Goal: Task Accomplishment & Management: Complete application form

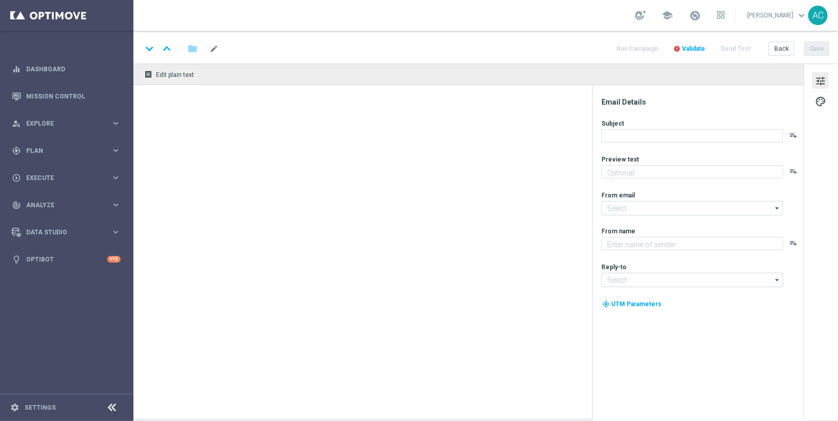
type textarea "Não fique de fora."
type textarea "[DOMAIN_NAME]"
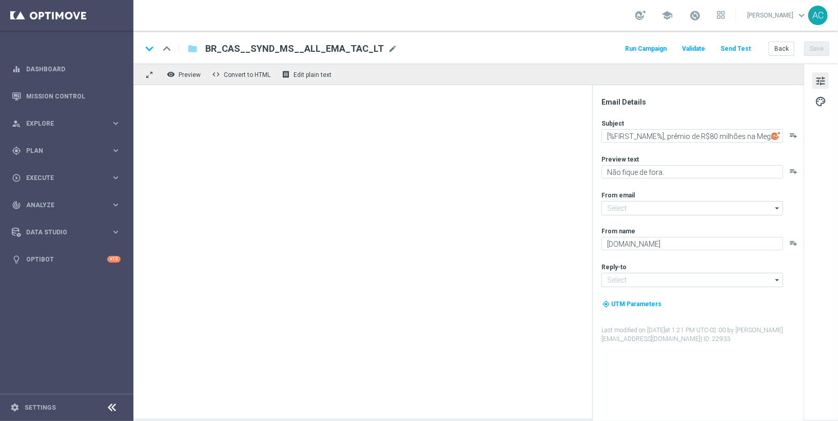
type input "[EMAIL_ADDRESS][DOMAIN_NAME]"
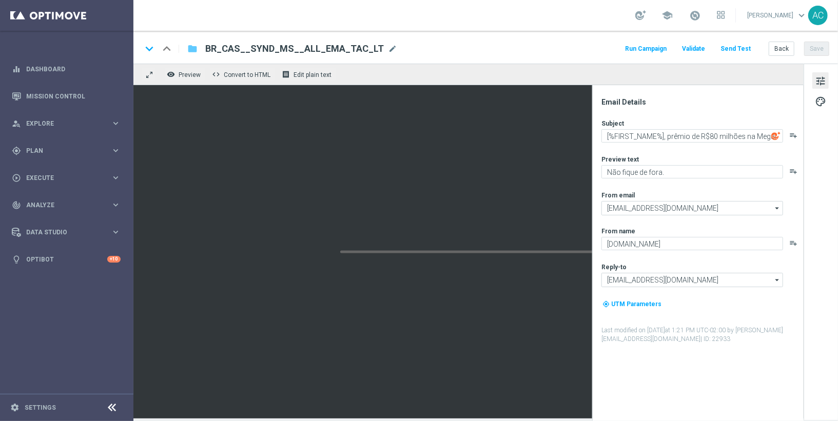
click at [192, 48] on icon "folder" at bounding box center [192, 49] width 10 height 12
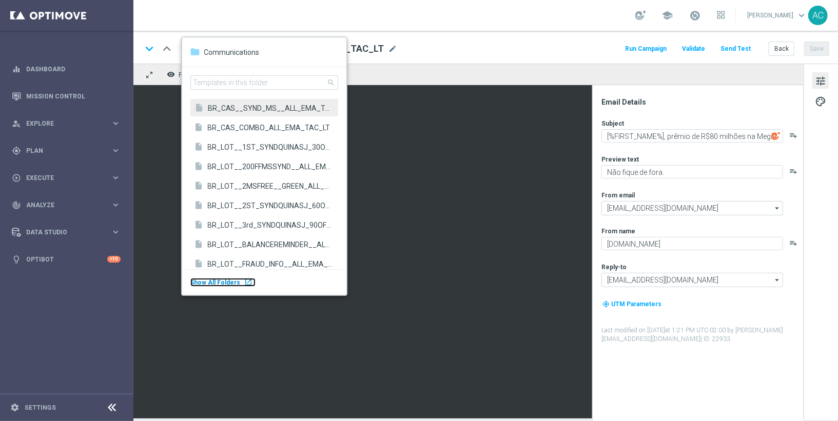
click at [228, 282] on span "Show All Folders" at bounding box center [215, 282] width 50 height 7
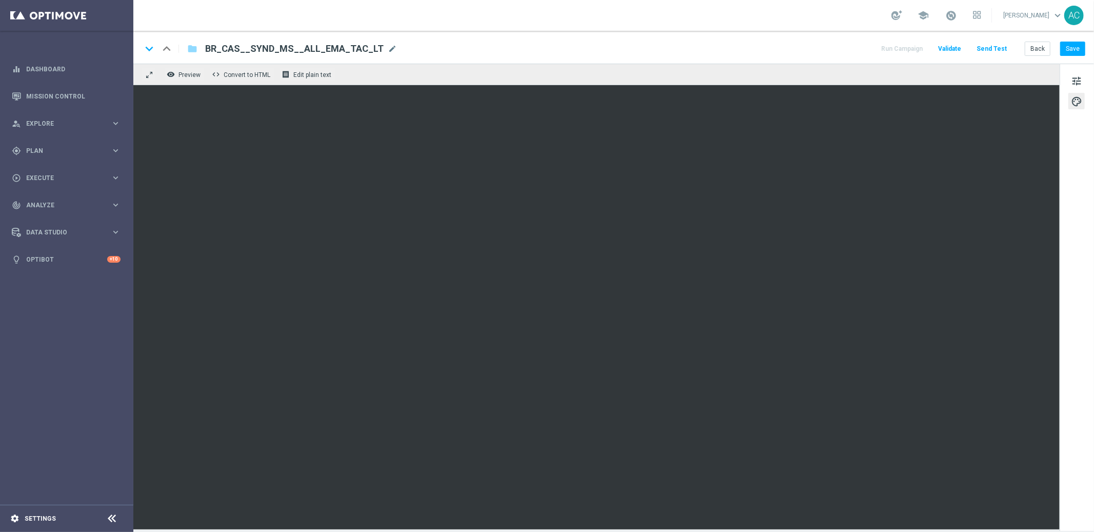
click at [34, 421] on div "settings Settings" at bounding box center [51, 518] width 103 height 9
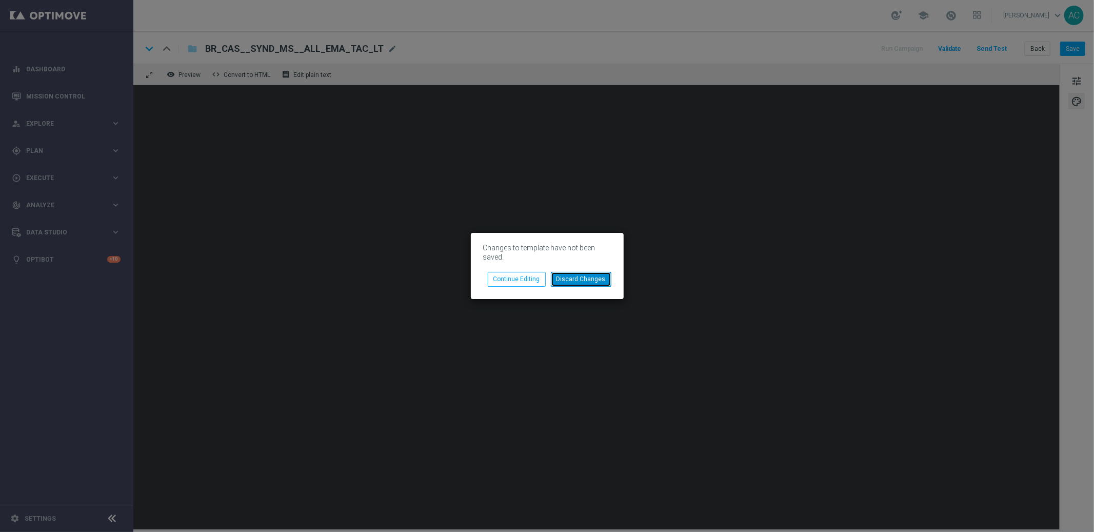
click at [582, 278] on button "Discard Changes" at bounding box center [581, 279] width 61 height 14
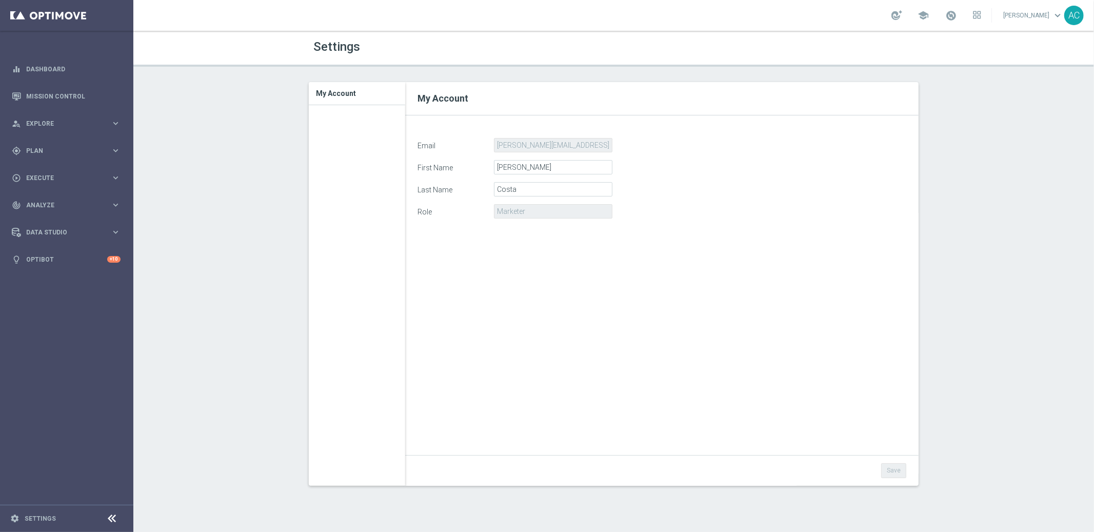
click at [56, 421] on footer "settings Settings" at bounding box center [66, 518] width 133 height 27
click at [106, 421] on icon at bounding box center [112, 518] width 12 height 12
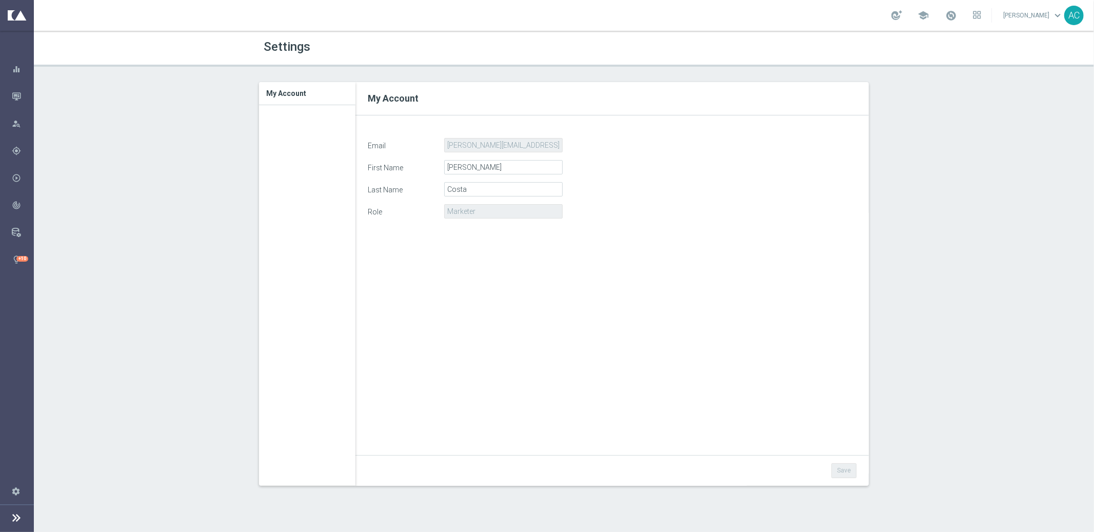
click at [22, 421] on icon at bounding box center [16, 517] width 12 height 12
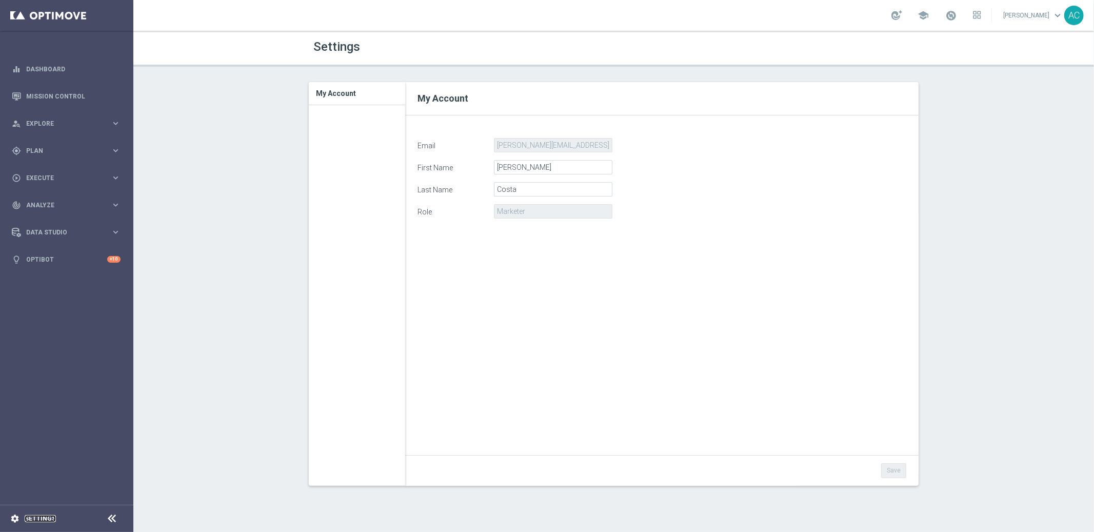
click at [29, 421] on link "Settings" at bounding box center [40, 519] width 31 height 6
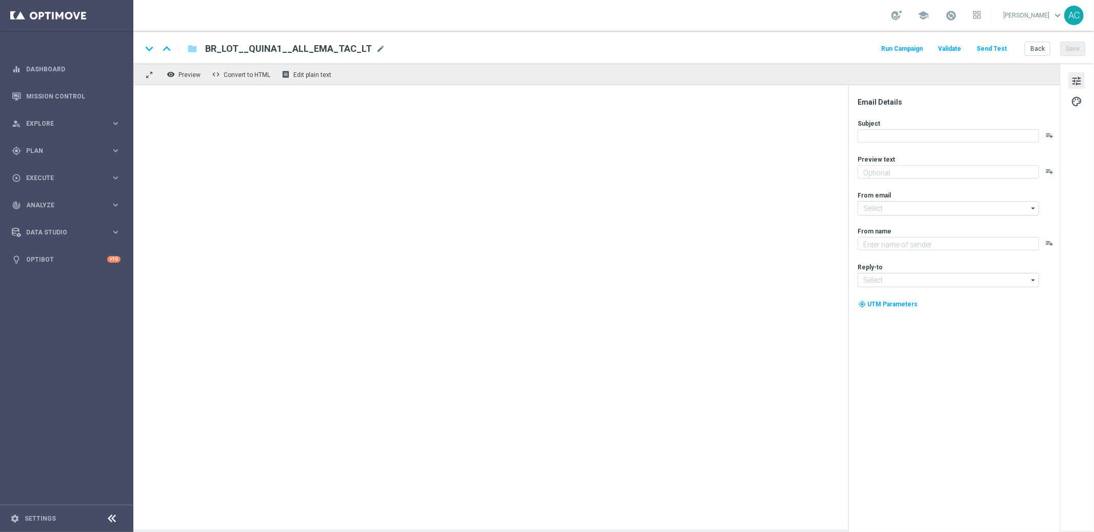
type textarea "Está valendo o maior prêmio do ano - e pode ser seu!"
type textarea "[DOMAIN_NAME]"
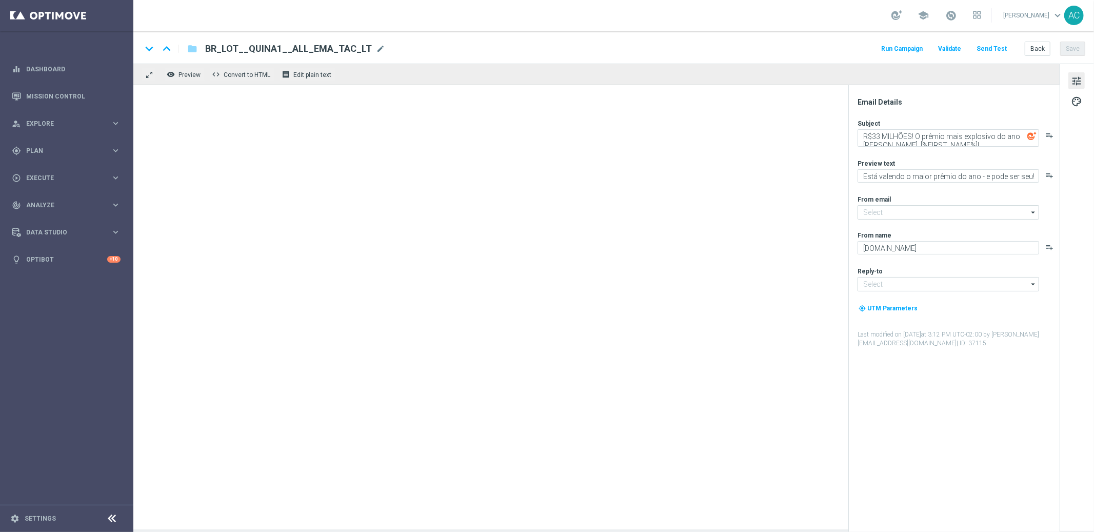
type input "[EMAIL_ADDRESS][DOMAIN_NAME]"
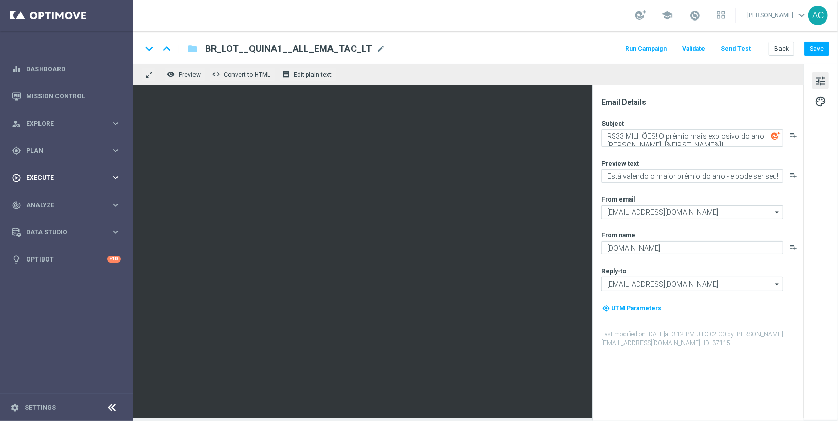
click at [66, 172] on div "play_circle_outline Execute keyboard_arrow_right" at bounding box center [66, 177] width 132 height 27
click at [66, 198] on link "Campaign Builder" at bounding box center [67, 199] width 80 height 8
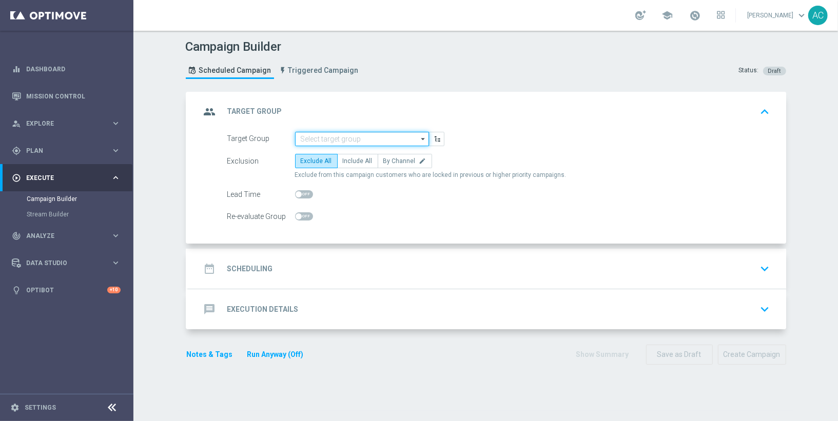
click at [354, 136] on input at bounding box center [362, 139] width 134 height 14
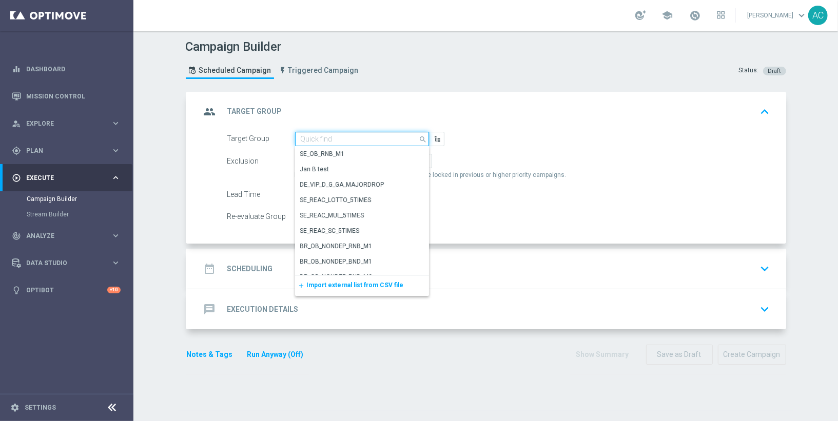
paste input "BR_LOT__ACTIVE_LOTTO__ALL_RI_TAC_LT_TG"
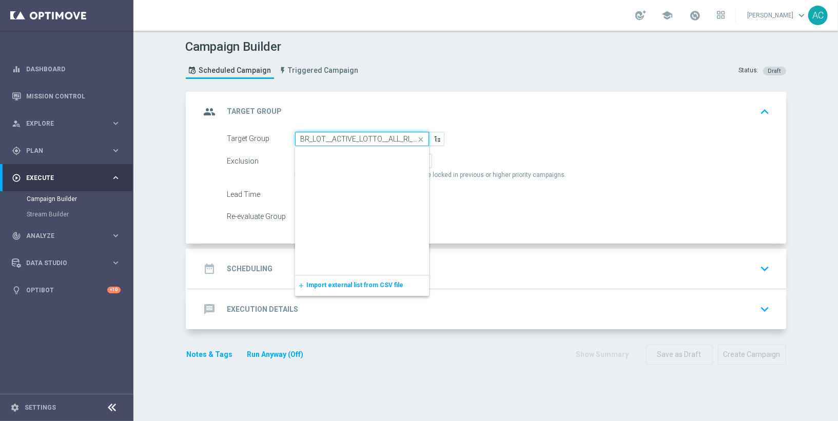
scroll to position [0, 28]
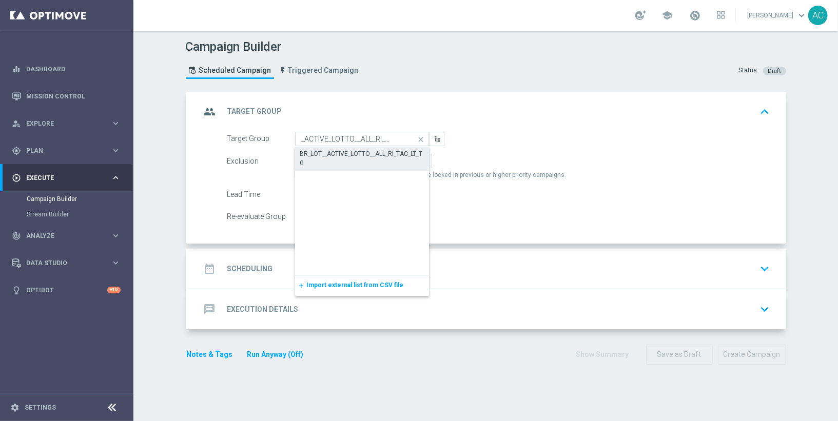
click at [366, 159] on div "BR_LOT__ACTIVE_LOTTO__ALL_RI_TAC_LT_TG" at bounding box center [362, 158] width 124 height 18
type input "BR_LOT__ACTIVE_LOTTO__ALL_RI_TAC_LT_TG"
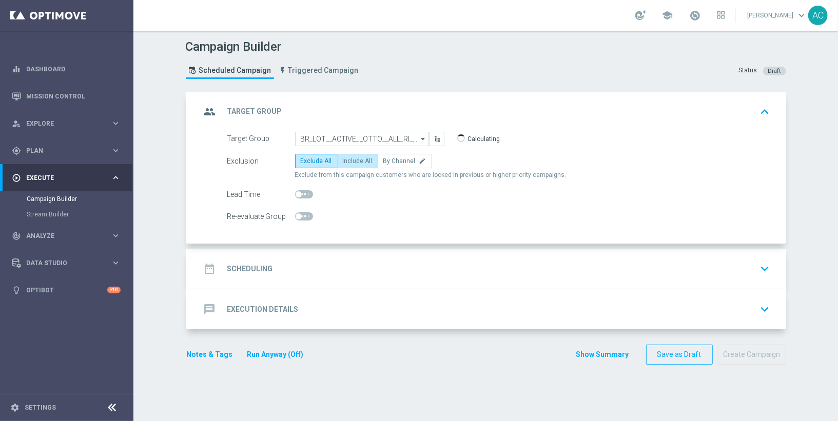
click at [343, 163] on span "Include All" at bounding box center [358, 160] width 30 height 7
click at [343, 163] on input "Include All" at bounding box center [346, 163] width 7 height 7
radio input "true"
click at [252, 269] on h2 "Scheduling" at bounding box center [250, 269] width 46 height 10
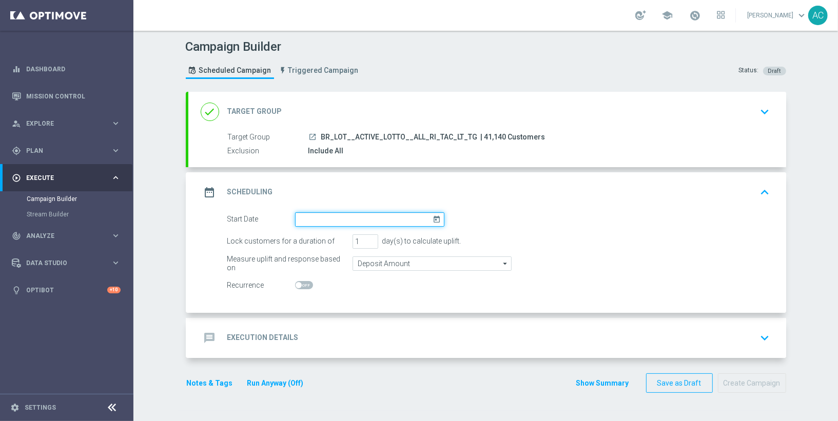
click at [397, 221] on input at bounding box center [369, 219] width 149 height 14
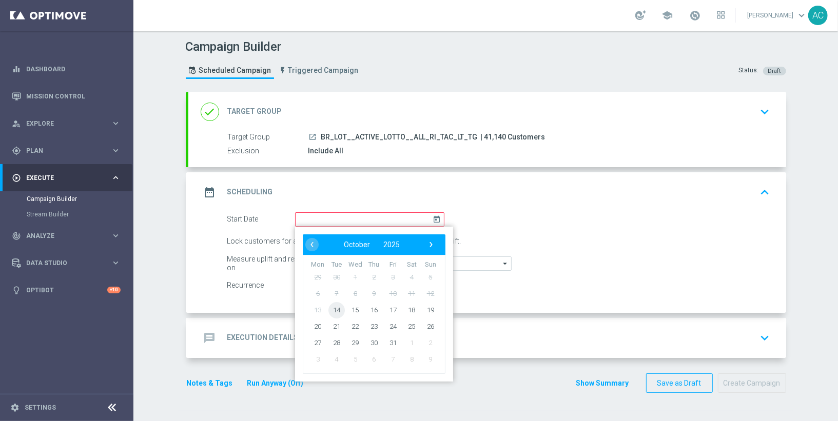
click at [331, 310] on span "14" at bounding box center [336, 310] width 16 height 16
type input "14 Oct 2025"
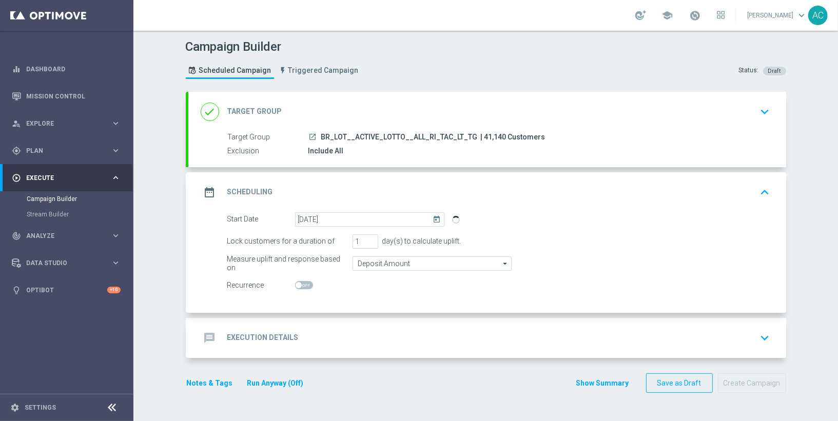
click at [300, 285] on span at bounding box center [304, 285] width 18 height 8
click at [300, 285] on input "checkbox" at bounding box center [304, 285] width 18 height 8
checkbox input "true"
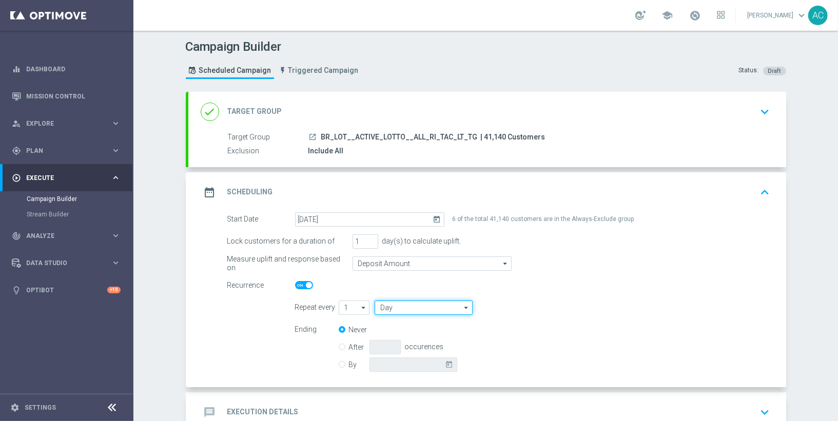
click at [400, 308] on input "Day" at bounding box center [422, 308] width 97 height 14
click at [398, 332] on div "Week" at bounding box center [418, 338] width 89 height 14
type input "Week"
click at [540, 307] on input "checkbox" at bounding box center [542, 308] width 15 height 14
checkbox input "true"
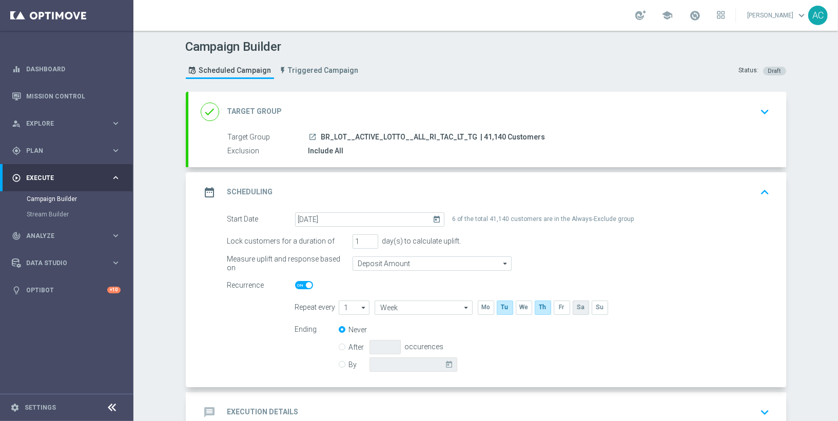
click at [577, 309] on input "checkbox" at bounding box center [580, 308] width 15 height 14
checkbox input "true"
click at [349, 365] on label "By" at bounding box center [359, 364] width 21 height 9
click at [339, 365] on input "By" at bounding box center [342, 363] width 7 height 7
radio input "true"
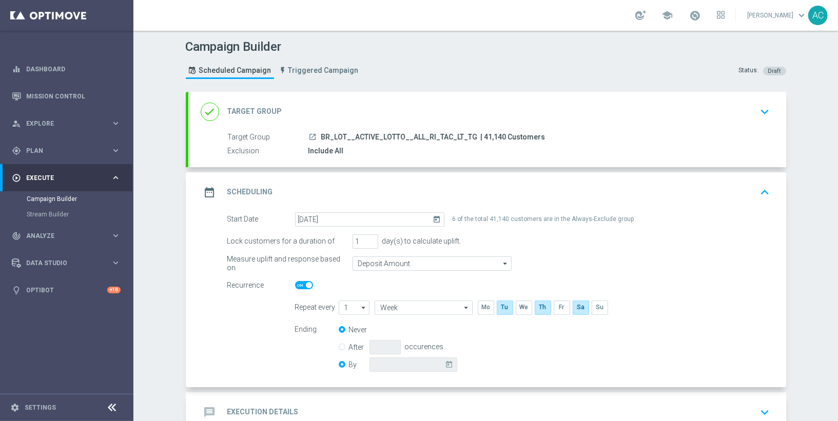
radio input "false"
click at [417, 363] on input at bounding box center [413, 365] width 88 height 14
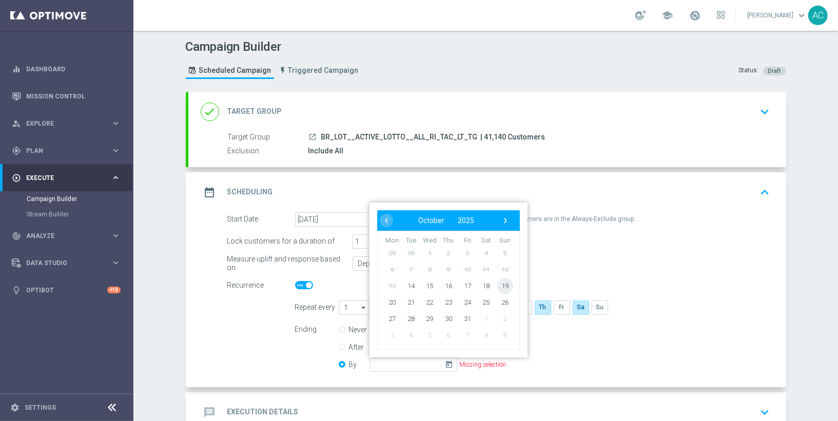
click at [499, 284] on span "19" at bounding box center [504, 286] width 16 height 16
type input "19 Oct 2025"
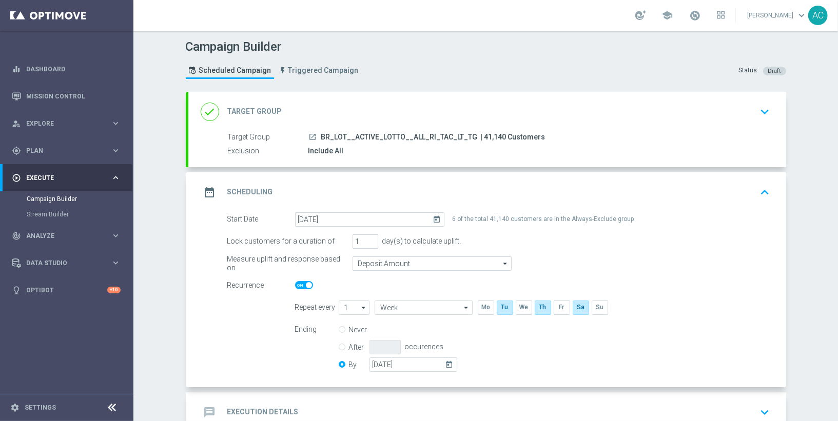
scroll to position [65, 0]
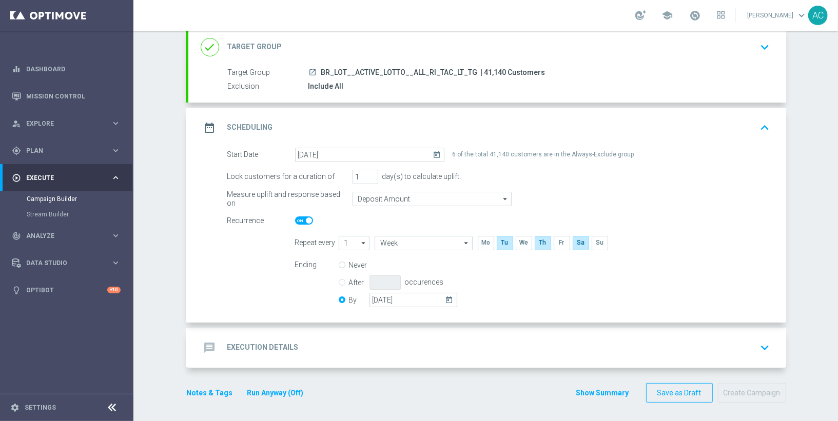
click at [260, 345] on h2 "Execution Details" at bounding box center [262, 348] width 71 height 10
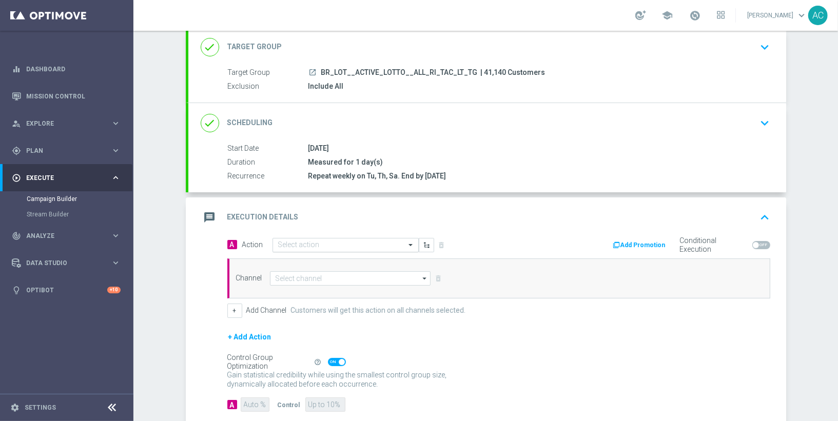
click at [327, 242] on input "text" at bounding box center [335, 245] width 114 height 9
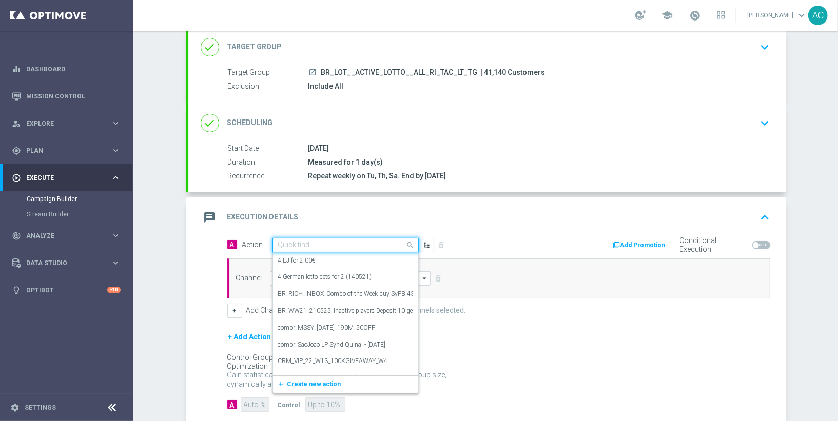
paste input "BR_CAS__SYND_MS__ALL_RI_TAC_LT"
type input "BR_CAS__SYND_MS__ALL_RI_TAC_LT"
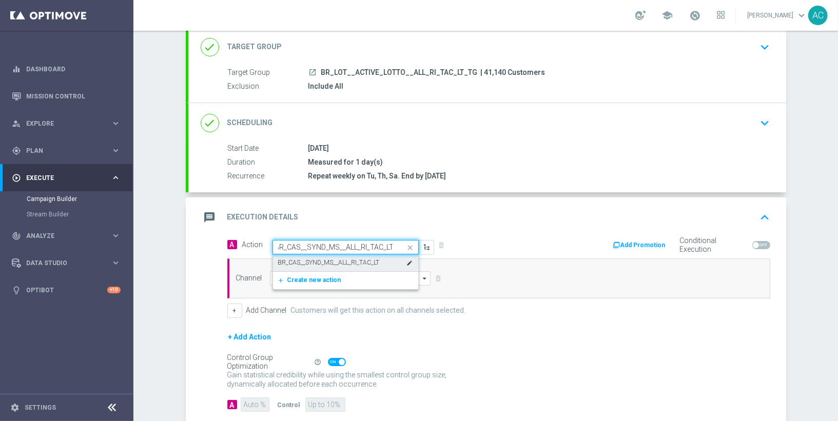
click at [324, 259] on label "BR_CAS__SYND_MS__ALL_RI_TAC_LT" at bounding box center [329, 263] width 102 height 9
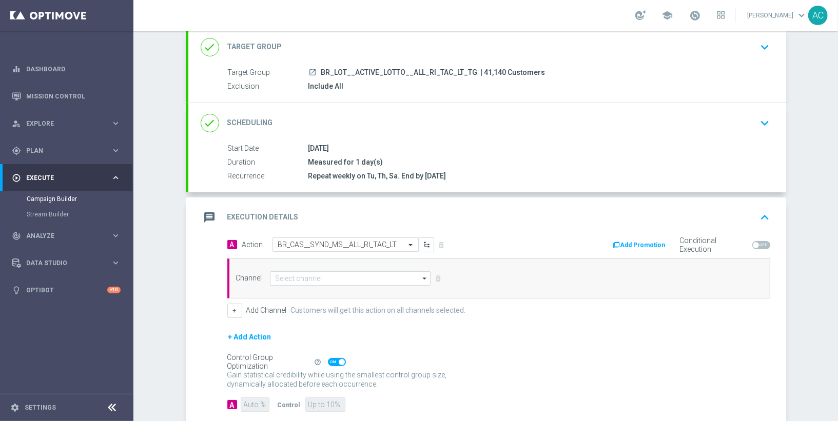
scroll to position [0, 0]
click at [298, 275] on input at bounding box center [350, 278] width 161 height 14
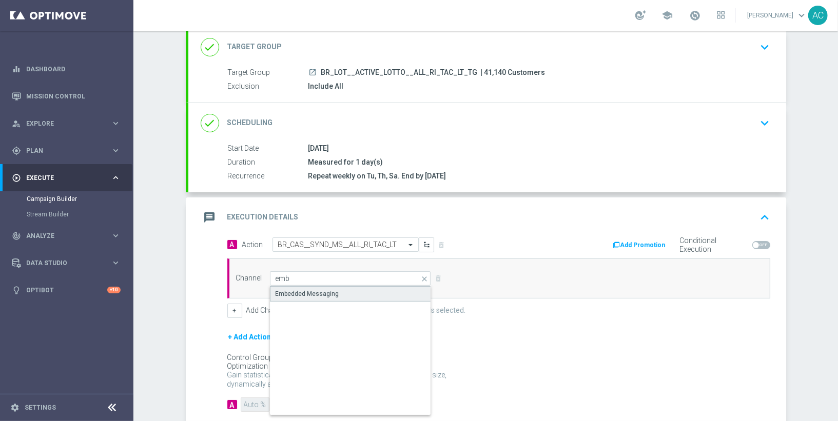
click at [320, 293] on div "Embedded Messaging" at bounding box center [307, 293] width 64 height 9
type input "Embedded Messaging"
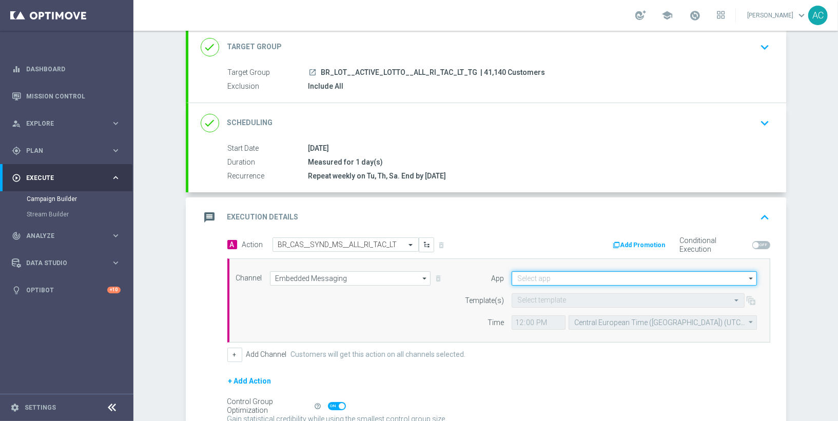
click at [555, 274] on input at bounding box center [633, 278] width 245 height 14
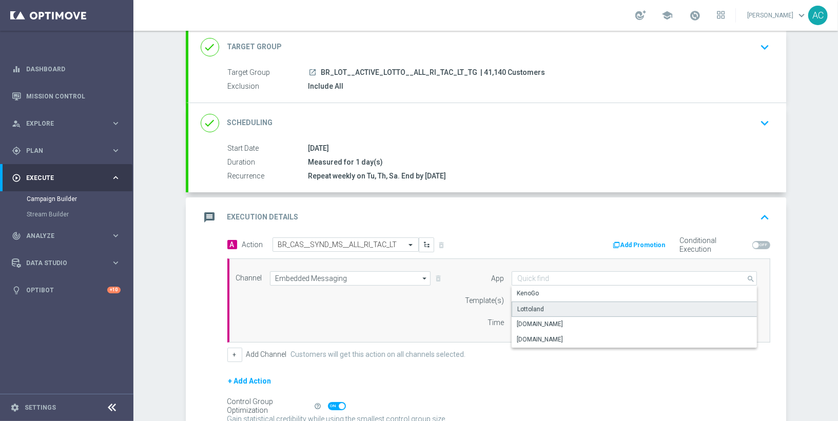
click at [561, 306] on div "Lottoland" at bounding box center [634, 309] width 246 height 15
type input "Lottoland"
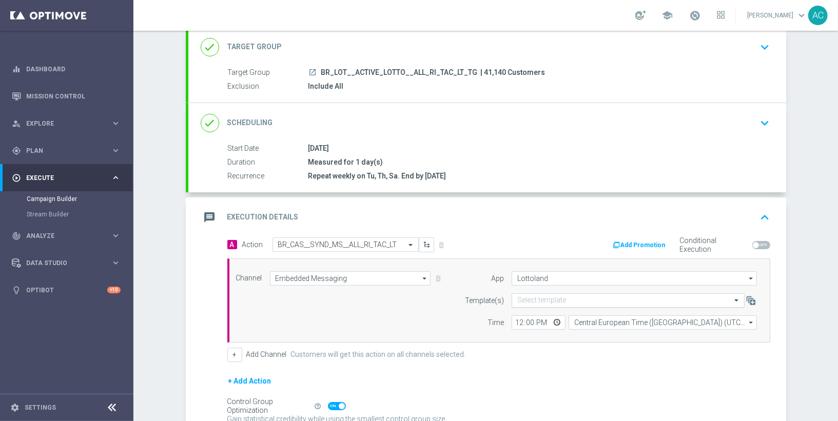
click at [555, 299] on input "text" at bounding box center [617, 301] width 201 height 9
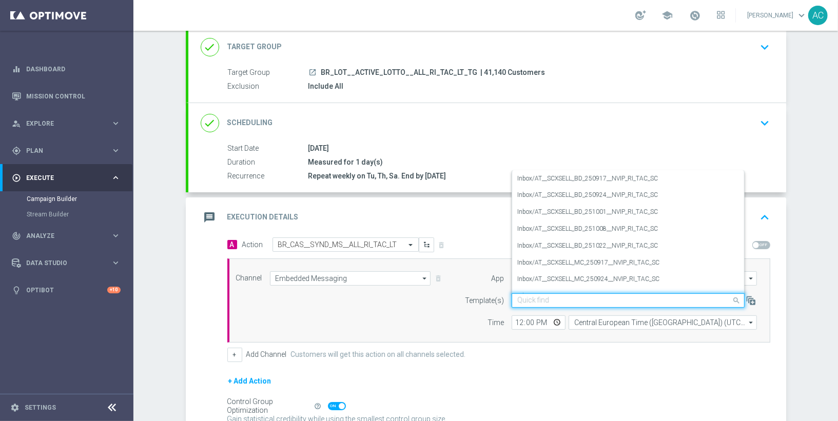
paste input "BR_CAS__SYND_MS__ALL_RI_TAC_LT"
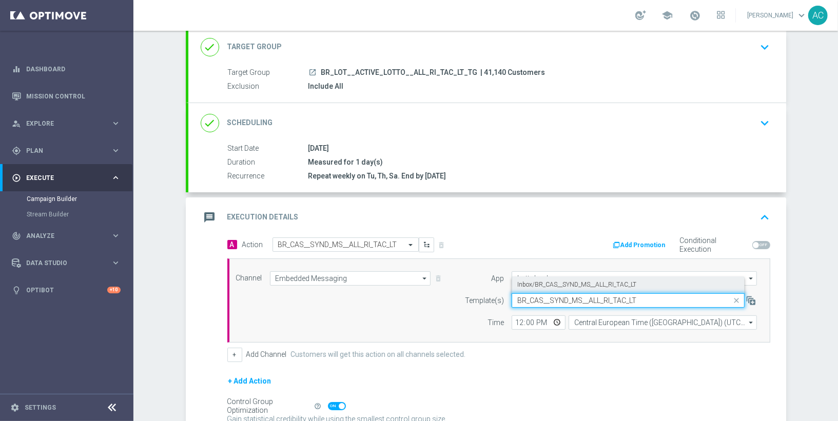
click at [567, 285] on label "Inbox/BR_CAS__SYND_MS__ALL_RI_TAC_LT" at bounding box center [576, 285] width 119 height 9
type input "BR_CAS__SYND_MS__ALL_RI_TAC_LT"
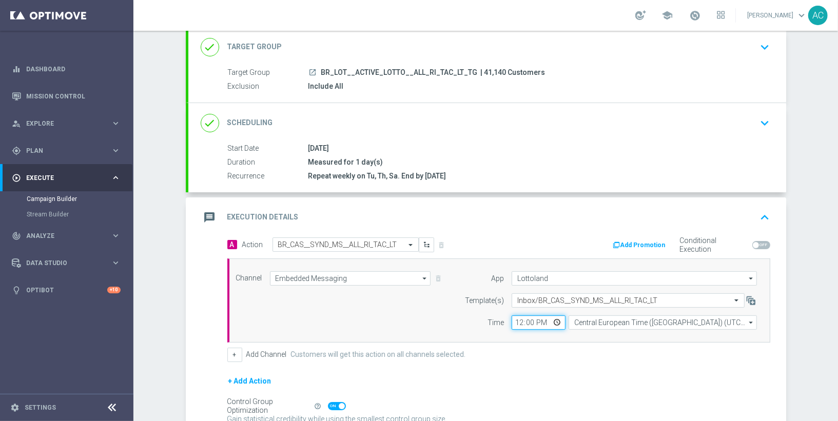
click at [511, 319] on input "12:00" at bounding box center [538, 322] width 54 height 14
click at [512, 320] on input "11:00" at bounding box center [538, 322] width 54 height 14
type input "12:00"
click at [586, 322] on input "Central European Time (Budapest) (UTC +02:00)" at bounding box center [662, 322] width 188 height 14
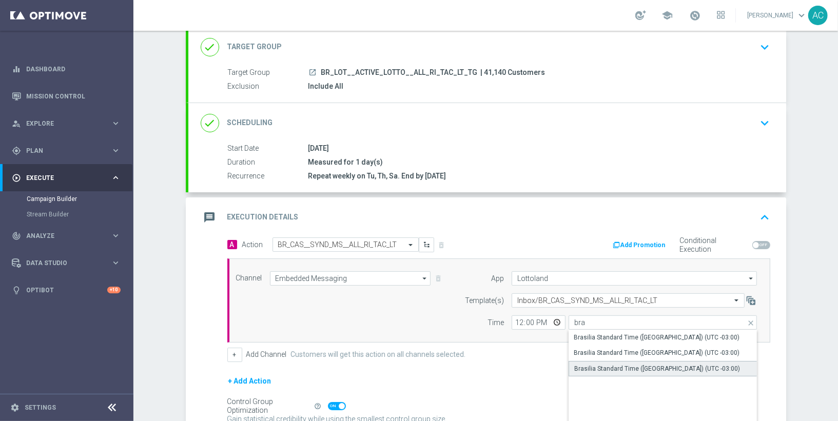
click at [669, 368] on div "Brasilia Standard Time (Sao Paulo) (UTC -03:00)" at bounding box center [657, 368] width 166 height 9
type input "Brasilia Standard Time (Sao Paulo) (UTC -03:00)"
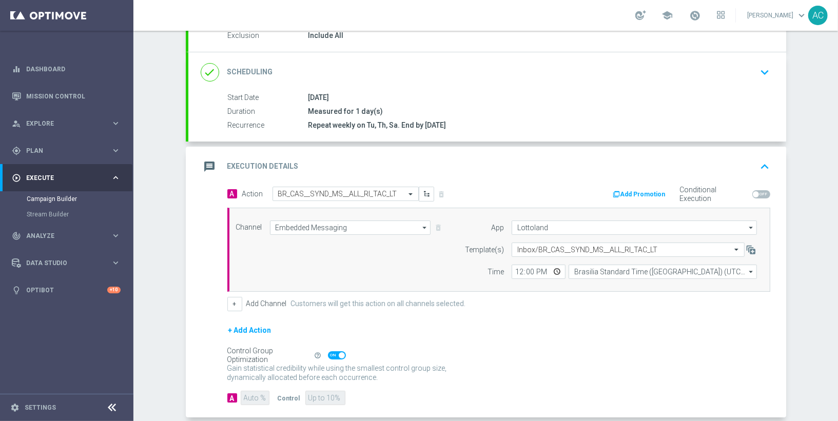
scroll to position [163, 0]
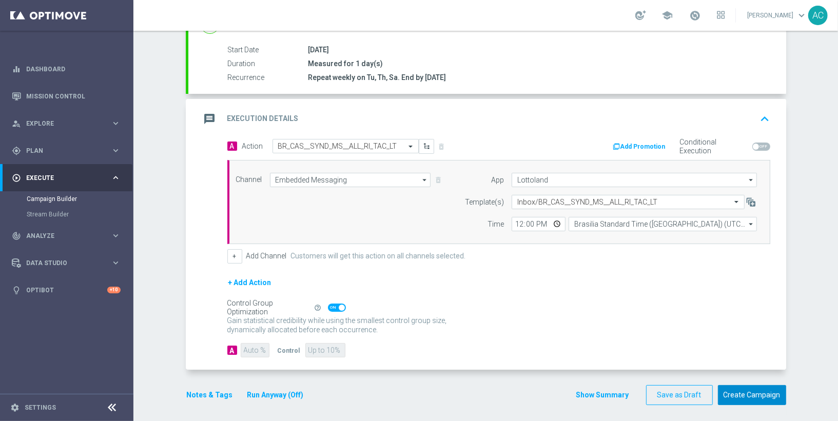
click at [734, 390] on button "Create Campaign" at bounding box center [752, 395] width 68 height 20
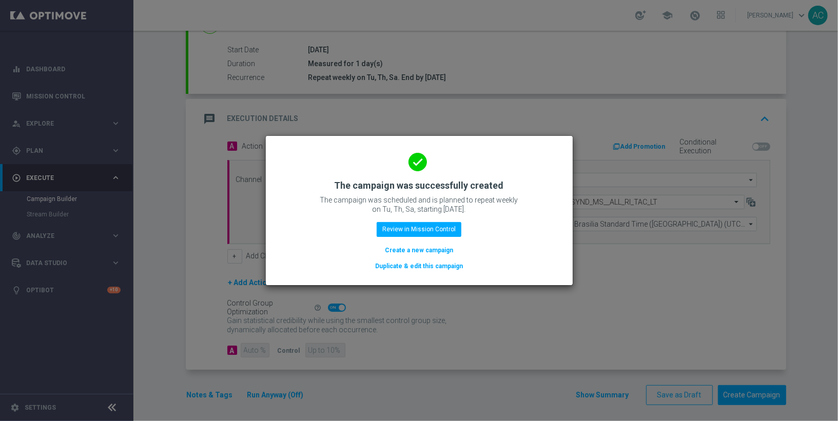
click at [406, 249] on button "Create a new campaign" at bounding box center [419, 250] width 70 height 11
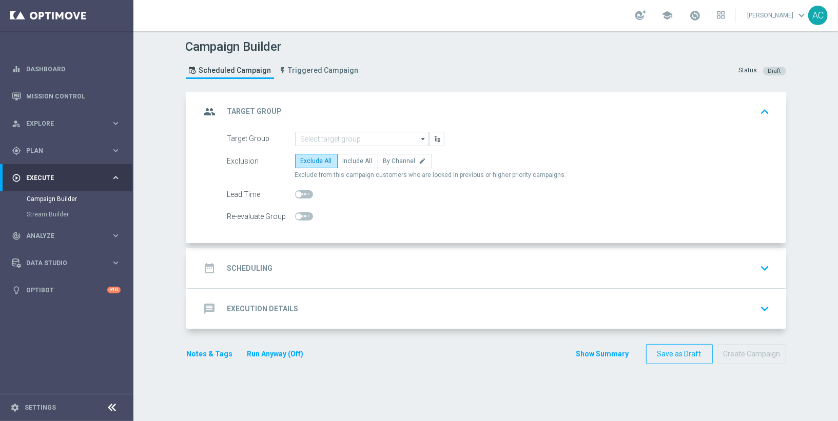
scroll to position [0, 0]
click at [339, 135] on input at bounding box center [362, 139] width 134 height 14
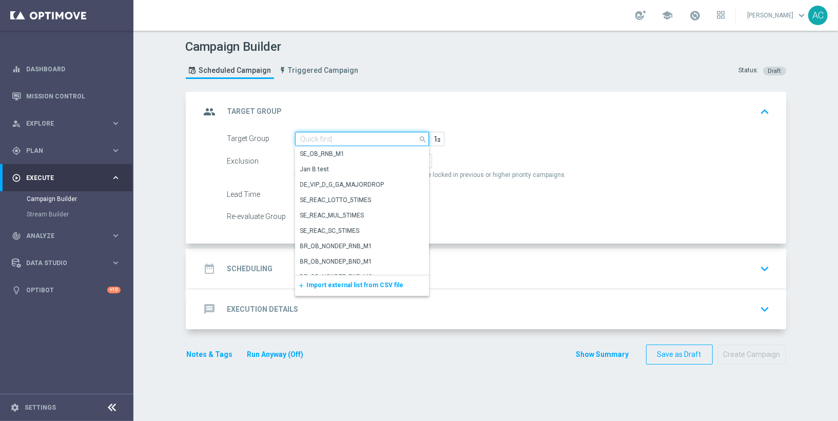
paste input "BR_LOT__ACTIVE_LOTTO__ALL_EMA_TAC_LT_TG"
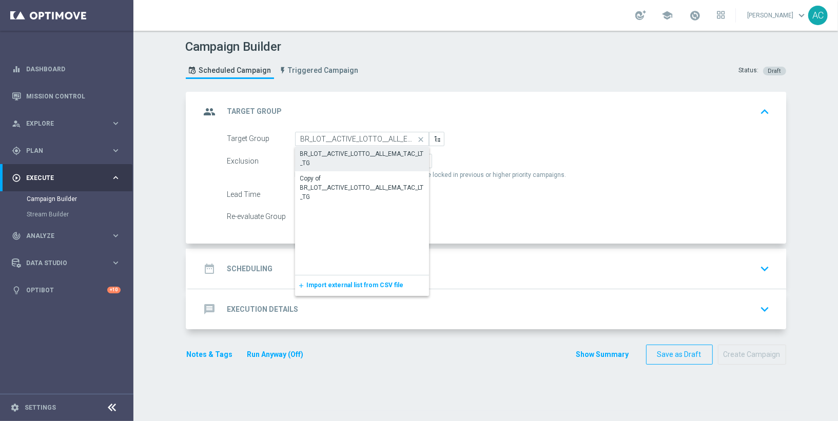
click at [379, 164] on div "BR_LOT__ACTIVE_LOTTO__ALL_EMA_TAC_LT_TG" at bounding box center [362, 158] width 124 height 18
type input "BR_LOT__ACTIVE_LOTTO__ALL_EMA_TAC_LT_TG"
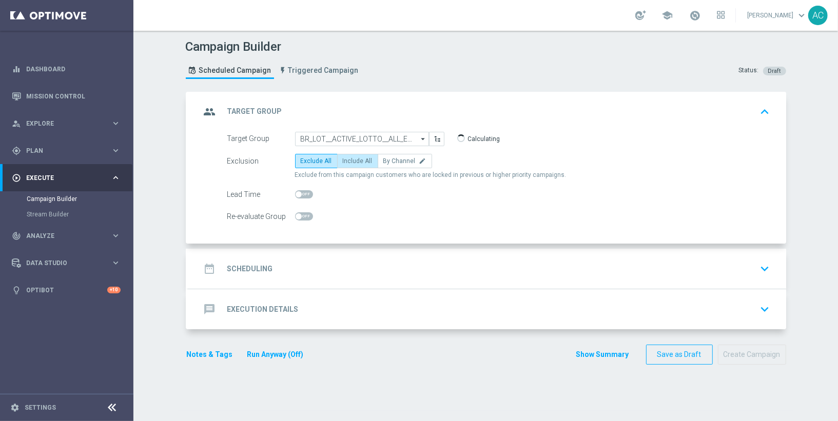
click at [356, 158] on span "Include All" at bounding box center [358, 160] width 30 height 7
click at [349, 160] on input "Include All" at bounding box center [346, 163] width 7 height 7
radio input "true"
click at [281, 270] on div "date_range Scheduling keyboard_arrow_down" at bounding box center [487, 268] width 573 height 19
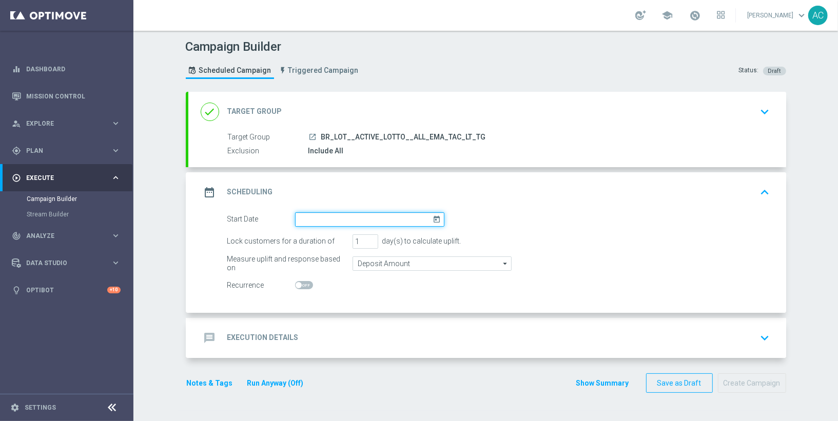
click at [396, 221] on input at bounding box center [369, 219] width 149 height 14
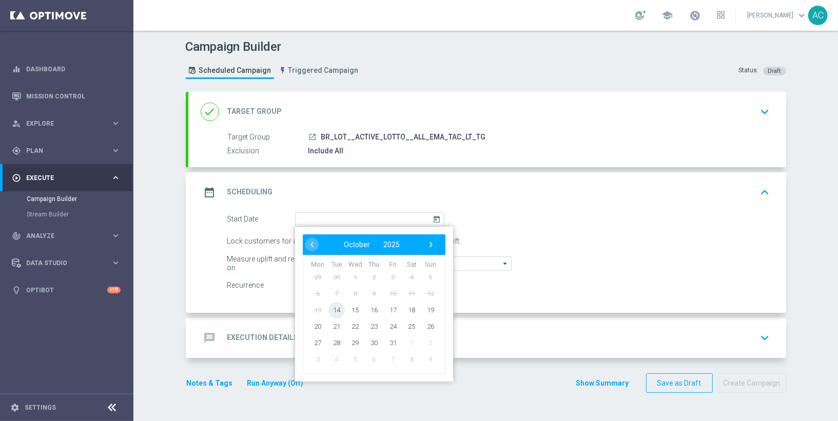
click at [331, 309] on span "14" at bounding box center [336, 310] width 16 height 16
type input "14 Oct 2025"
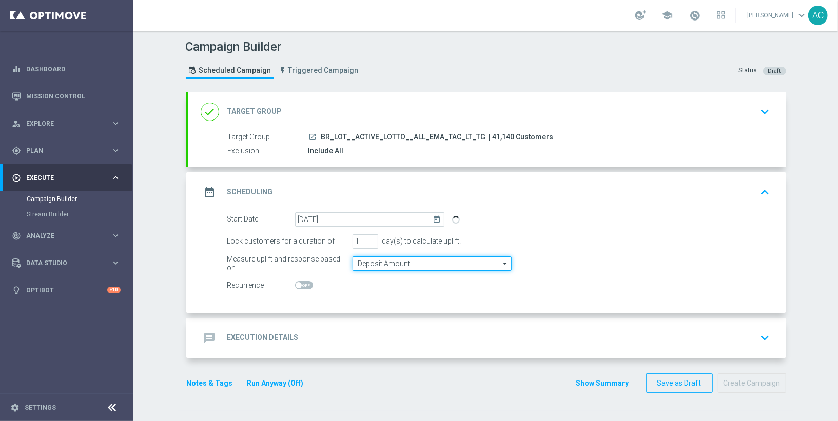
click at [390, 265] on input "Deposit Amount" at bounding box center [431, 264] width 159 height 14
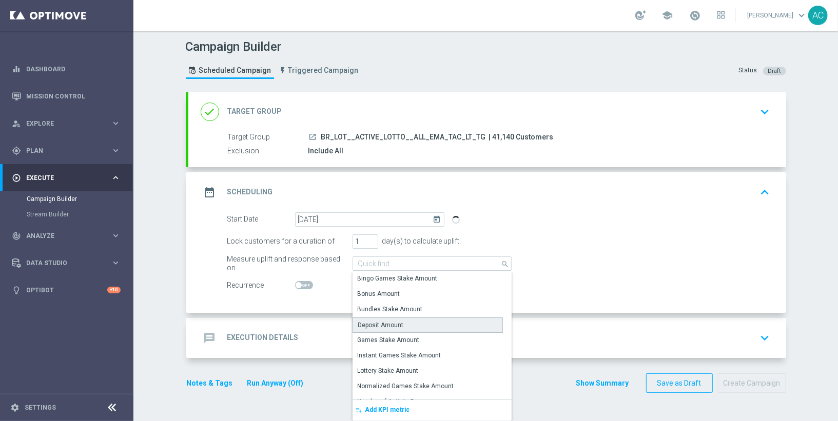
click at [382, 323] on div "Deposit Amount" at bounding box center [381, 325] width 46 height 9
type input "Deposit Amount"
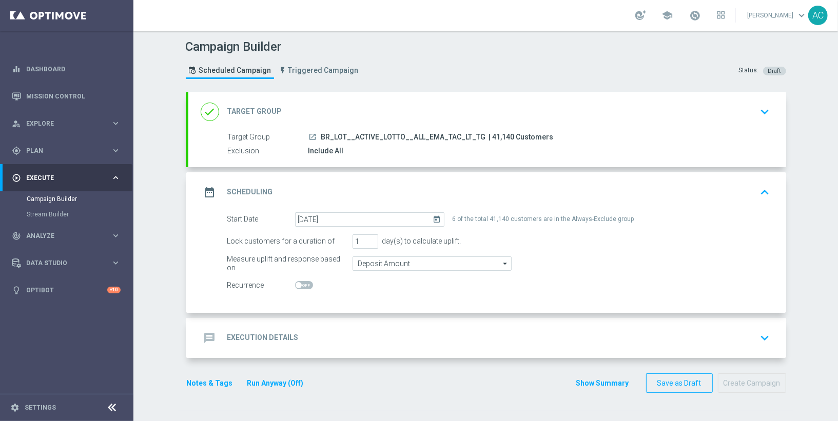
click at [295, 286] on span at bounding box center [298, 285] width 6 height 6
click at [295, 286] on input "checkbox" at bounding box center [304, 285] width 18 height 8
checkbox input "true"
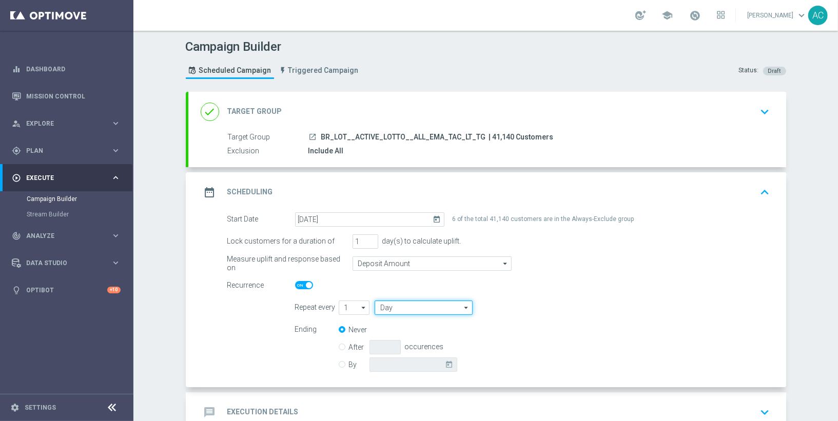
click at [406, 305] on input "Day" at bounding box center [422, 308] width 97 height 14
click at [408, 337] on div "Week" at bounding box center [418, 338] width 89 height 14
type input "Week"
click at [539, 308] on input "checkbox" at bounding box center [542, 308] width 15 height 14
checkbox input "true"
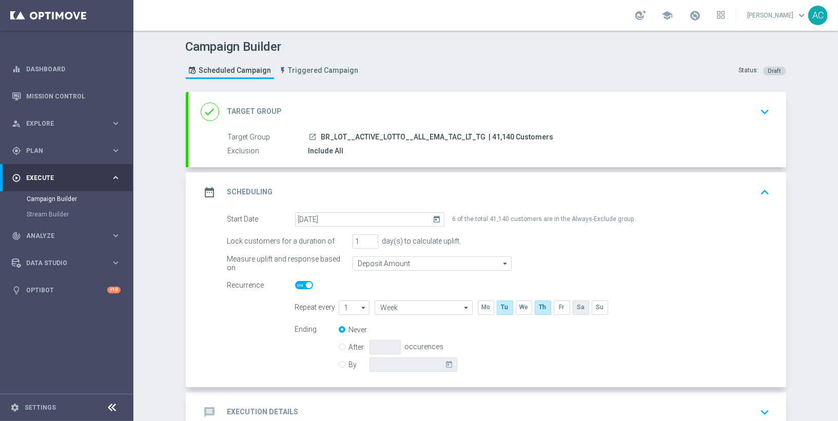
click at [577, 309] on input "checkbox" at bounding box center [580, 308] width 15 height 14
checkbox input "true"
click at [341, 364] on input "By" at bounding box center [342, 363] width 7 height 7
radio input "true"
radio input "false"
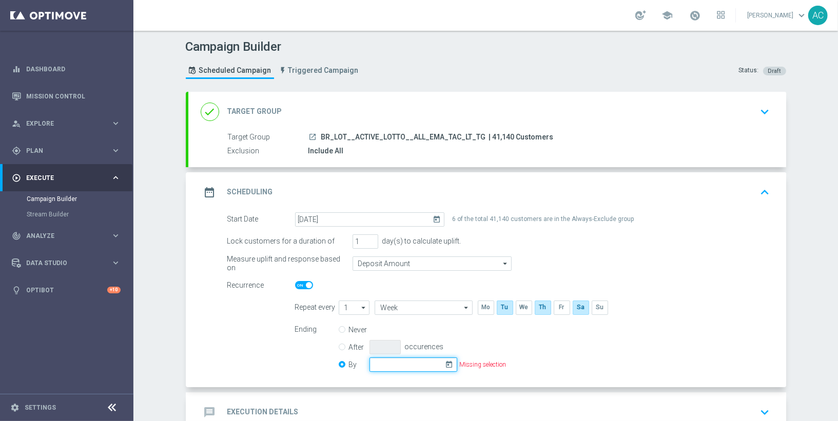
click at [437, 367] on input at bounding box center [413, 365] width 88 height 14
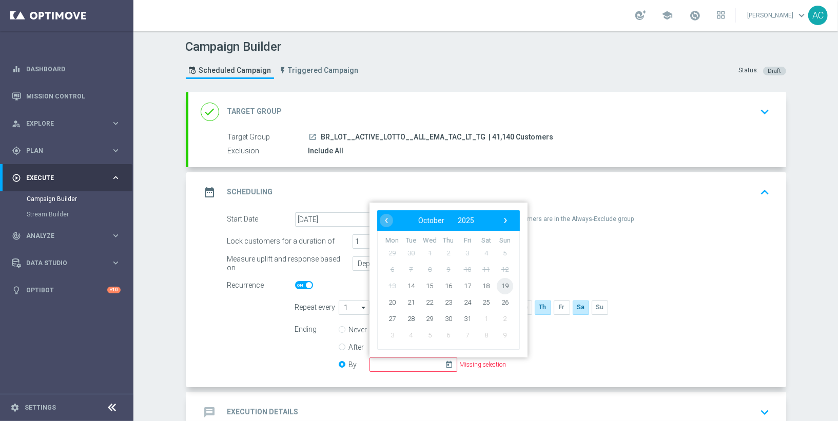
click at [499, 289] on span "19" at bounding box center [504, 286] width 16 height 16
type input "19 Oct 2025"
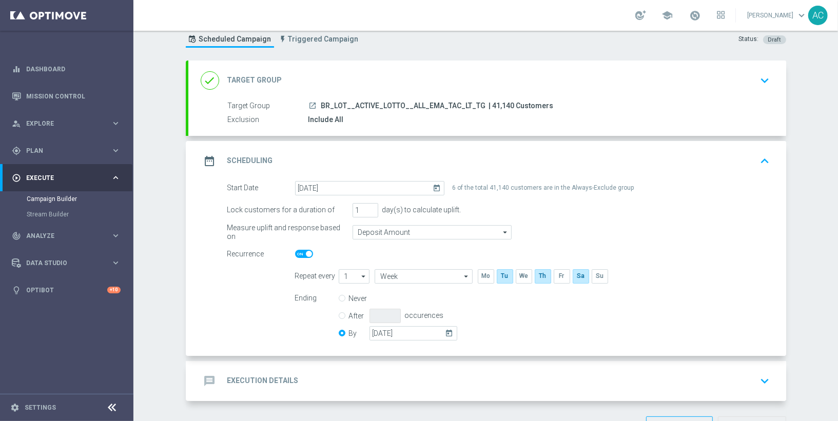
scroll to position [65, 0]
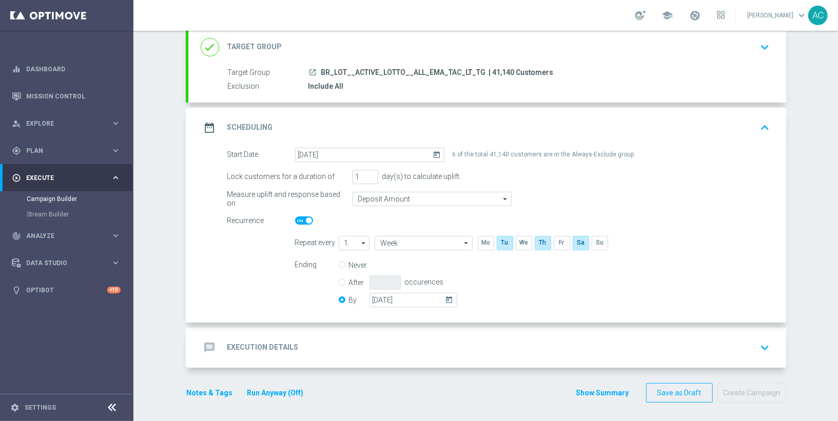
click at [293, 351] on div "message Execution Details keyboard_arrow_down" at bounding box center [487, 347] width 573 height 19
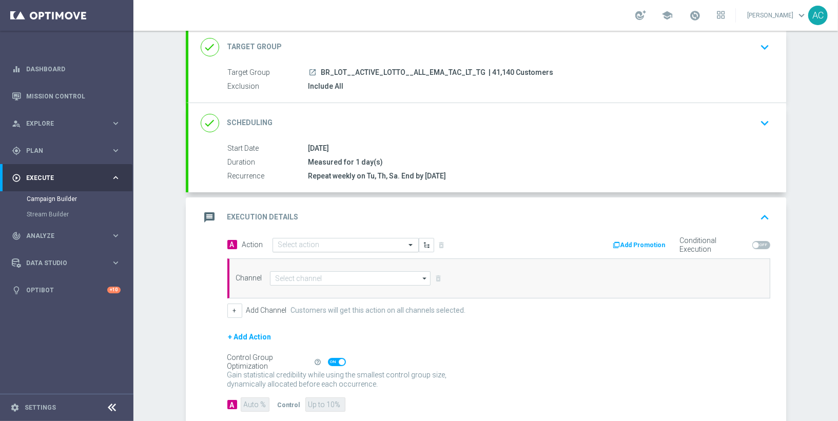
click at [330, 247] on input "text" at bounding box center [335, 245] width 114 height 9
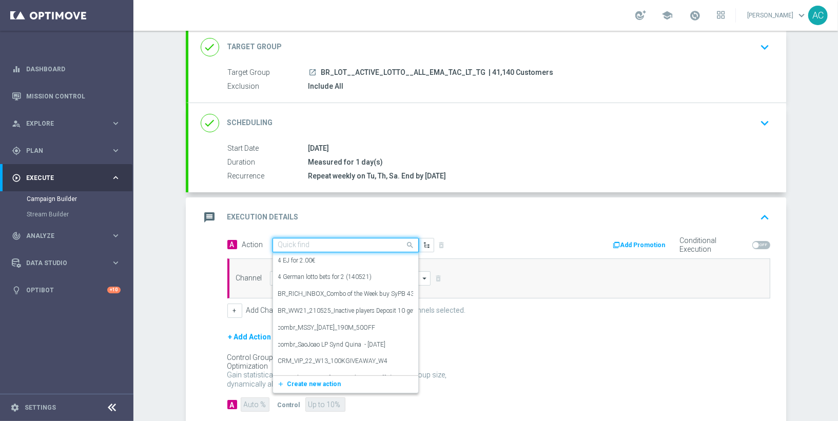
paste input "BR_CAS__SYND_MS__ALL_EMA_TAC_LT"
type input "BR_CAS__SYND_MS__ALL_EMA_TAC_LT"
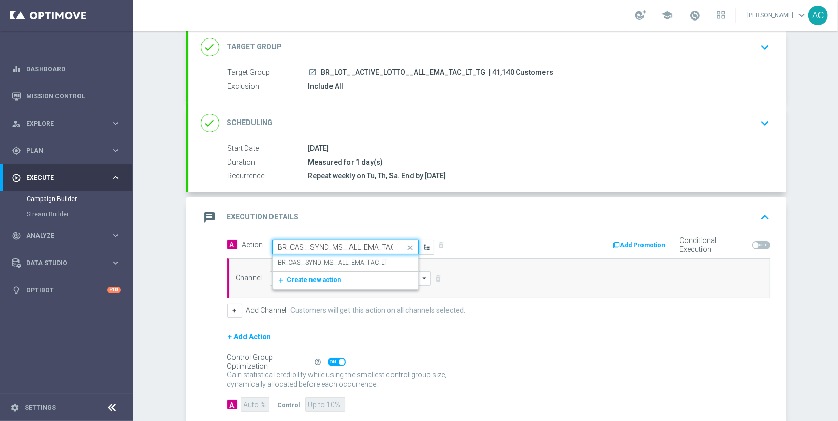
scroll to position [0, 11]
click at [325, 259] on label "BR_CAS__SYND_MS__ALL_EMA_TAC_LT" at bounding box center [332, 263] width 109 height 9
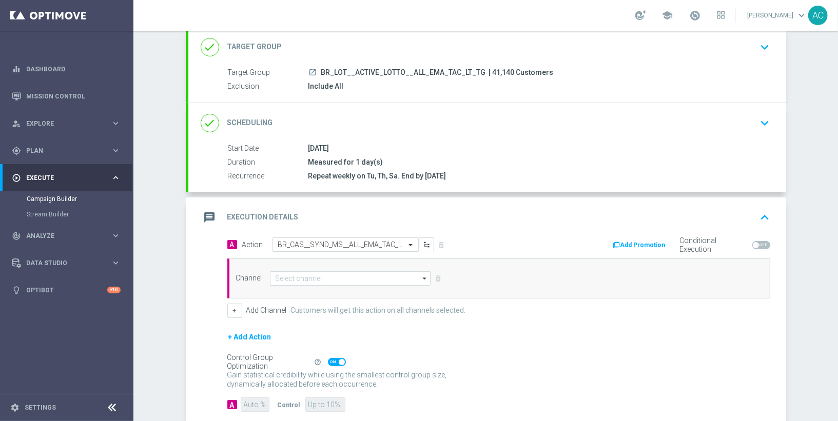
scroll to position [0, 0]
click at [304, 278] on input at bounding box center [350, 278] width 161 height 14
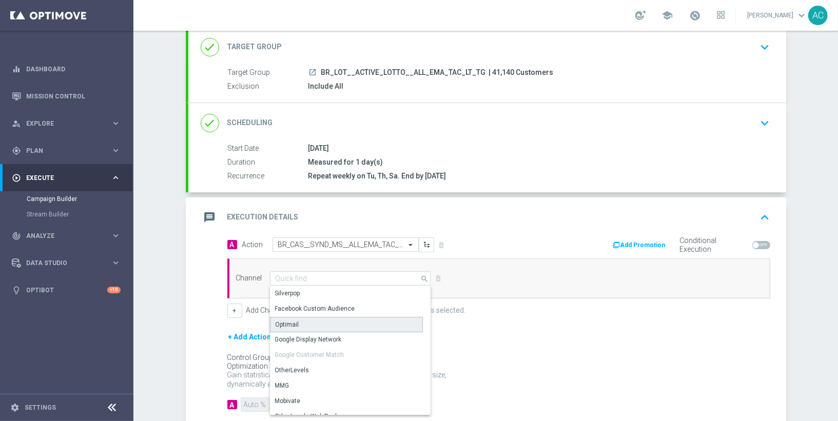
click at [320, 328] on div "Optimail" at bounding box center [346, 324] width 153 height 15
type input "Optimail"
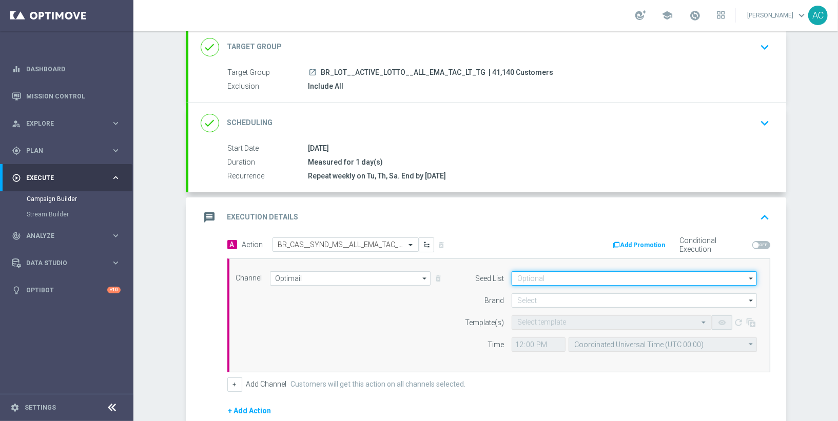
click at [562, 282] on input at bounding box center [633, 278] width 245 height 14
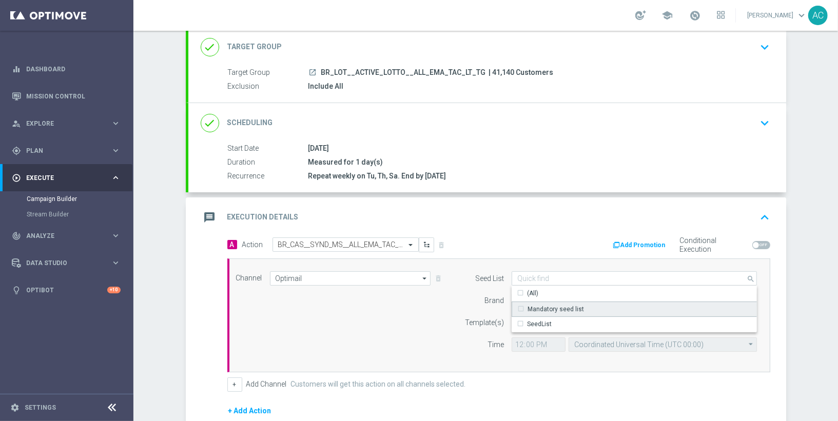
click at [562, 305] on div "Mandatory seed list" at bounding box center [555, 309] width 56 height 9
click at [396, 318] on div "Channel Optimail Optimail arrow_drop_down Show Selected 1 of 26 Silverpop" at bounding box center [496, 315] width 537 height 88
type input "Mandatory seed list"
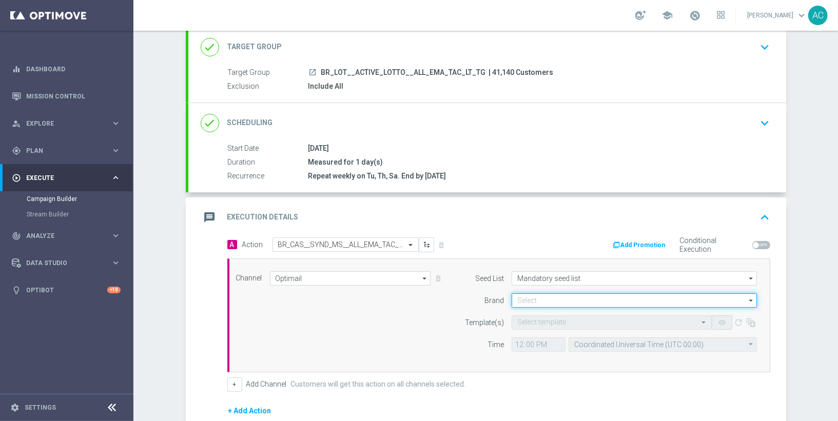
click at [555, 300] on input at bounding box center [633, 300] width 245 height 14
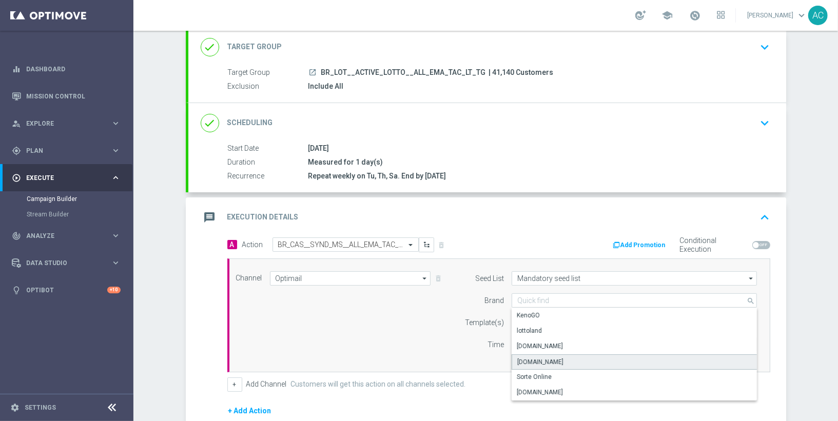
click at [560, 357] on div "[DOMAIN_NAME]" at bounding box center [634, 361] width 246 height 15
type input "[DOMAIN_NAME]"
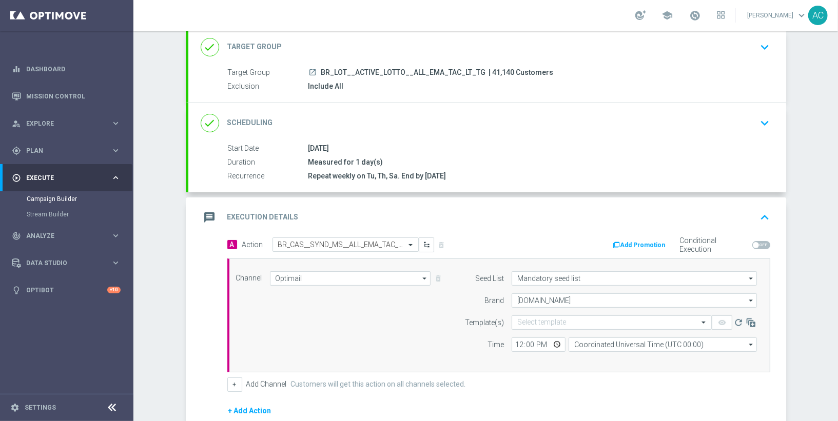
drag, startPoint x: 347, startPoint y: 332, endPoint x: 491, endPoint y: 329, distance: 144.2
click at [354, 329] on div "Channel Optimail Optimail arrow_drop_down Show Selected 1 of 26 Silverpop" at bounding box center [496, 315] width 537 height 88
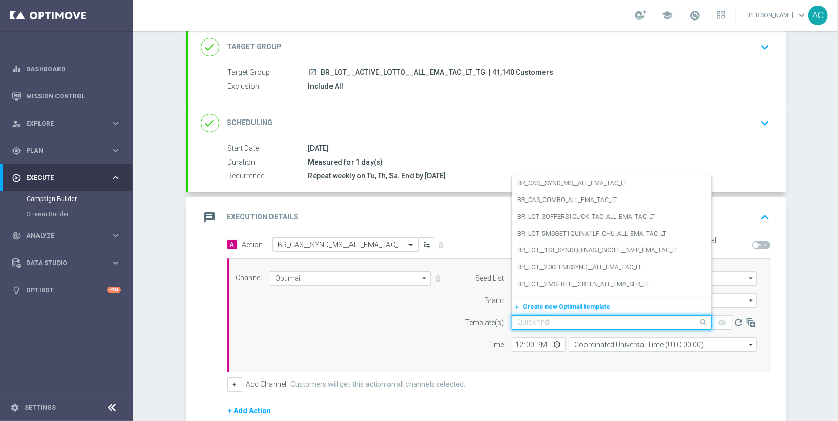
click at [529, 319] on input "text" at bounding box center [601, 323] width 168 height 9
paste input "BR_CAS__SYND_MS__ALL_EMA_TAC_LT"
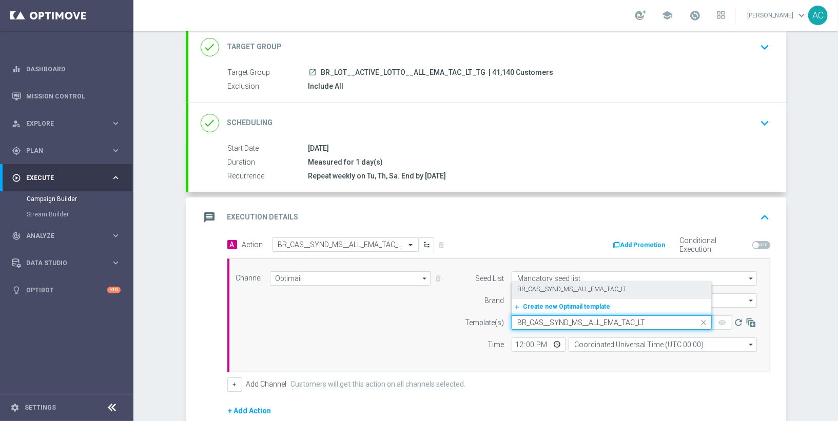
click at [557, 288] on label "BR_CAS__SYND_MS__ALL_EMA_TAC_LT" at bounding box center [571, 289] width 109 height 9
type input "BR_CAS__SYND_MS__ALL_EMA_TAC_LT"
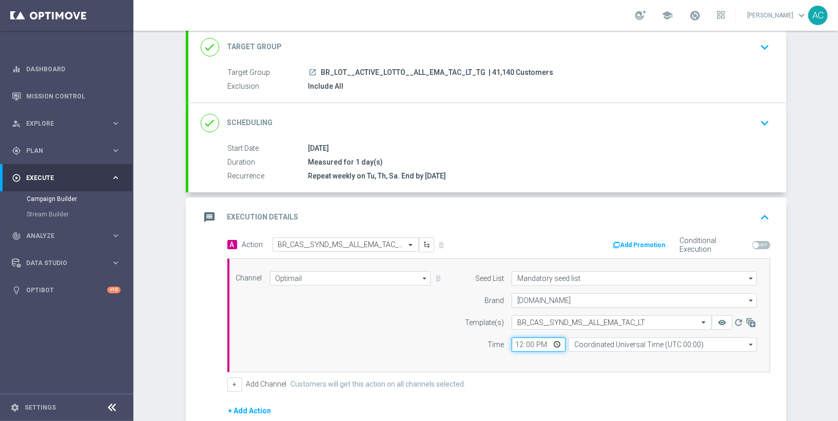
click at [512, 340] on input "12:00" at bounding box center [538, 345] width 54 height 14
type input "15:00"
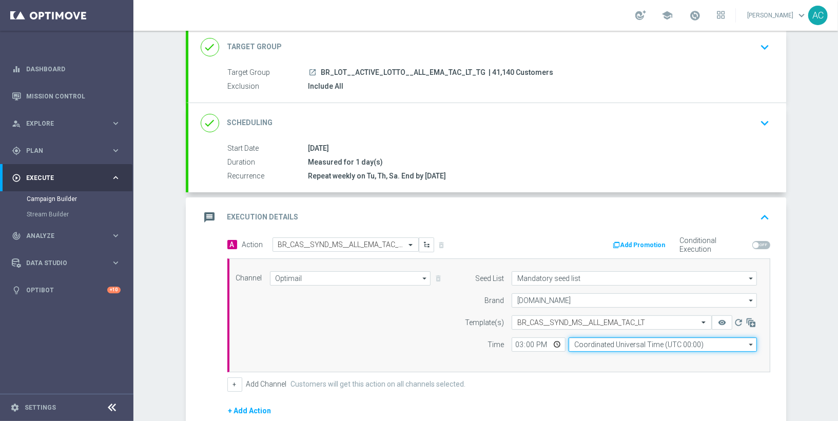
click at [691, 340] on input "Coordinated Universal Time (UTC 00:00)" at bounding box center [662, 345] width 188 height 14
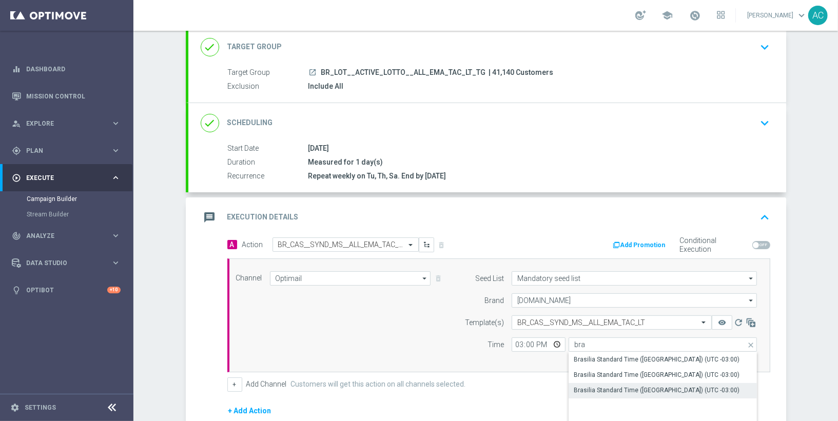
click at [676, 388] on div "Brasilia Standard Time (Sao Paulo) (UTC -03:00)" at bounding box center [657, 390] width 166 height 9
type input "Brasilia Standard Time (Sao Paulo) (UTC -03:00)"
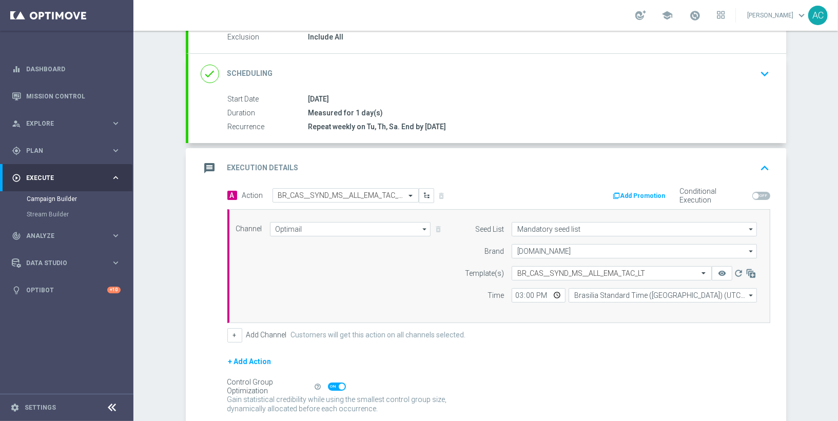
scroll to position [193, 0]
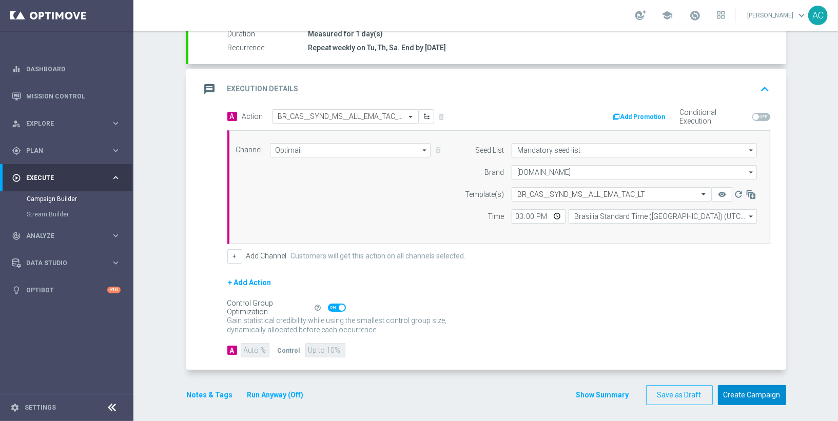
click at [751, 395] on button "Create Campaign" at bounding box center [752, 395] width 68 height 20
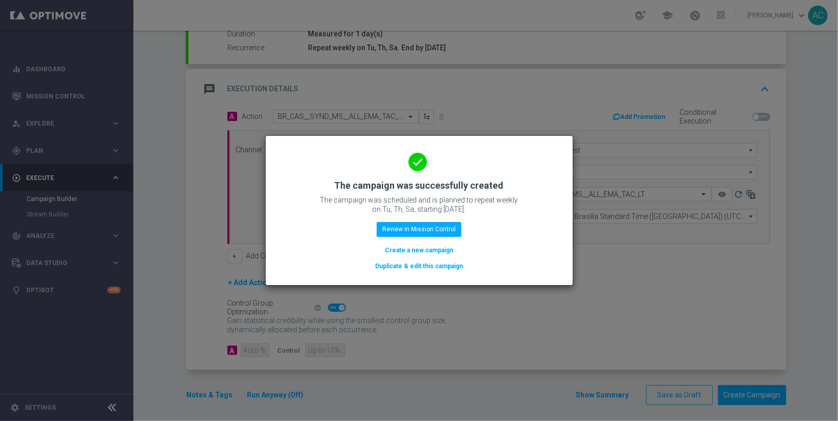
click at [408, 252] on button "Create a new campaign" at bounding box center [419, 250] width 70 height 11
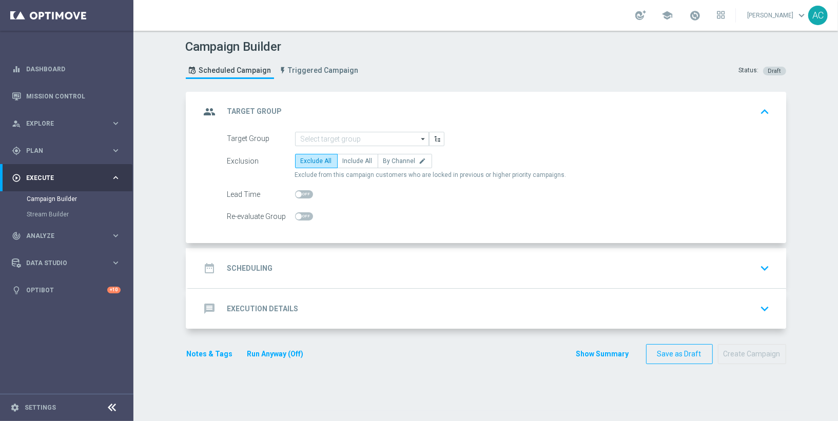
scroll to position [0, 0]
click at [333, 136] on input at bounding box center [362, 139] width 134 height 14
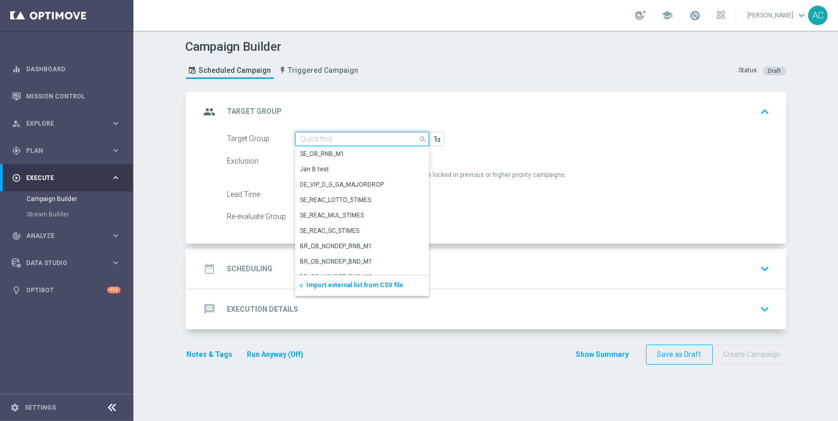
paste input "BR_LOT__ACTIVE_LOTTO__ALL_EMA_TAC_LT_TG"
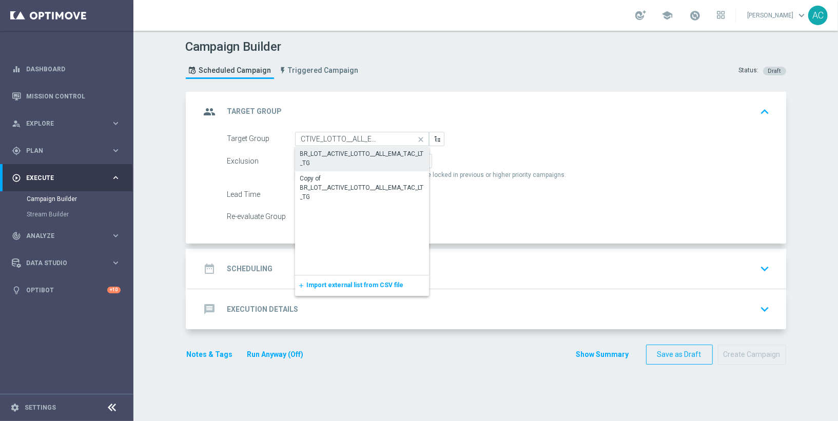
click at [344, 149] on div "BR_LOT__ACTIVE_LOTTO__ALL_EMA_TAC_LT_TG" at bounding box center [362, 158] width 124 height 18
type input "BR_LOT__ACTIVE_LOTTO__ALL_EMA_TAC_LT_TG"
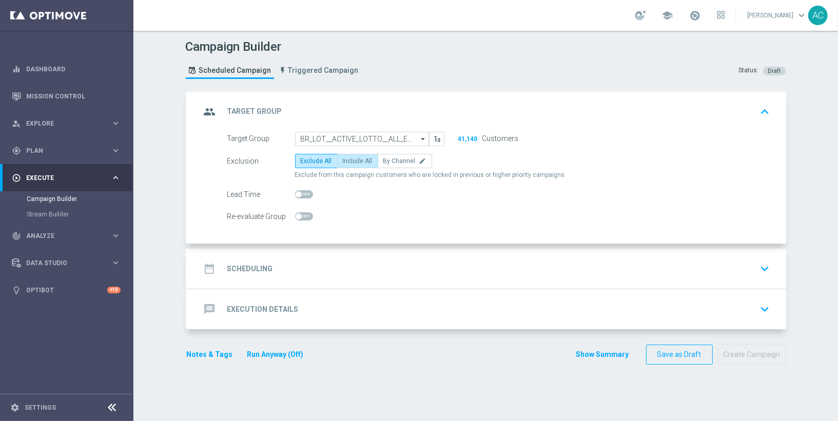
click at [348, 162] on span "Include All" at bounding box center [358, 160] width 30 height 7
click at [348, 162] on input "Include All" at bounding box center [346, 163] width 7 height 7
radio input "true"
click at [258, 266] on h2 "Scheduling" at bounding box center [250, 269] width 46 height 10
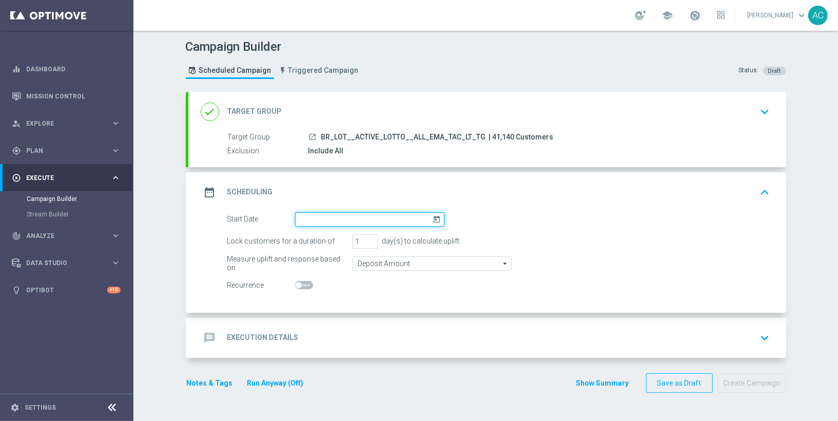
click at [334, 218] on input at bounding box center [369, 219] width 149 height 14
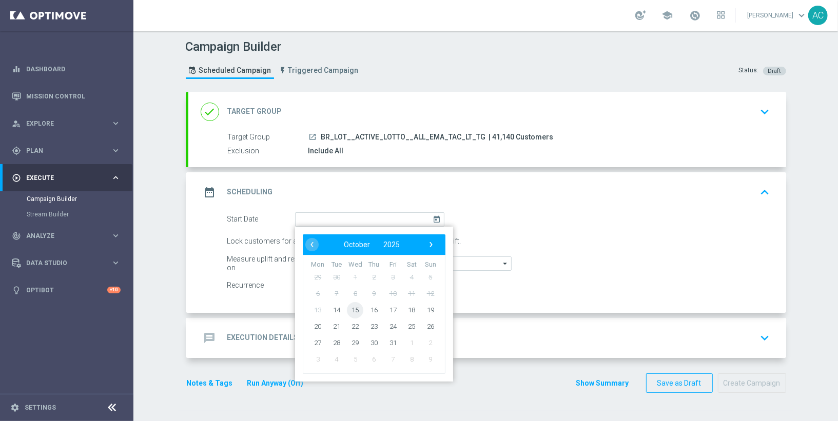
click at [351, 309] on span "15" at bounding box center [355, 310] width 16 height 16
type input "15 Oct 2025"
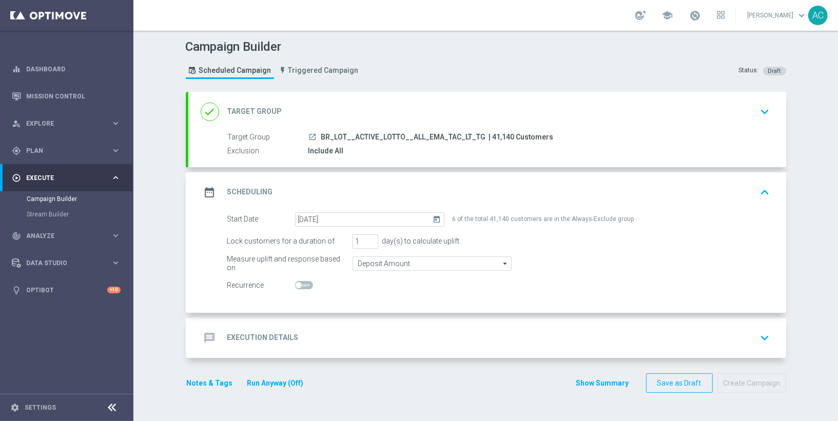
click at [291, 332] on div "message Execution Details keyboard_arrow_down" at bounding box center [487, 337] width 573 height 19
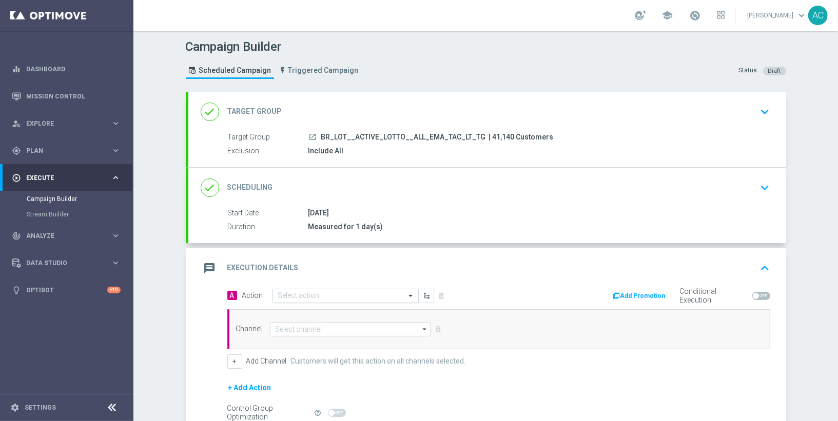
click at [346, 294] on input "text" at bounding box center [335, 296] width 114 height 9
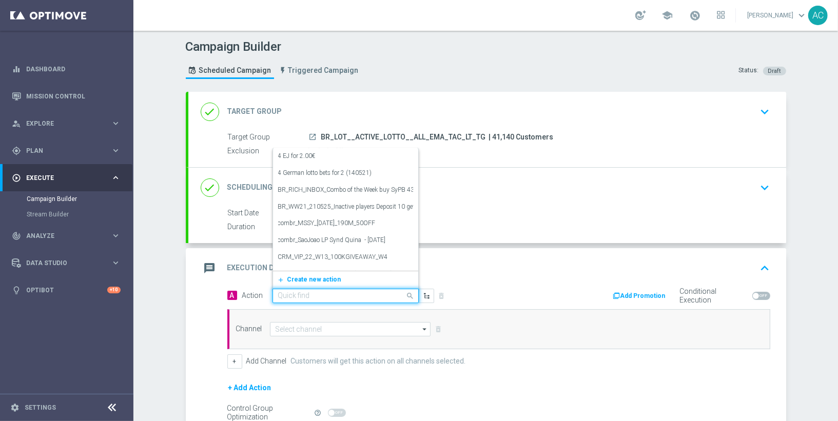
paste input "BR_LOT__MDV_SYNDPAGE__NVIP_EMA_TAC_LT_2025"
type input "BR_LOT__MDV_SYNDPAGE__NVIP_EMA_TAC_LT_2025"
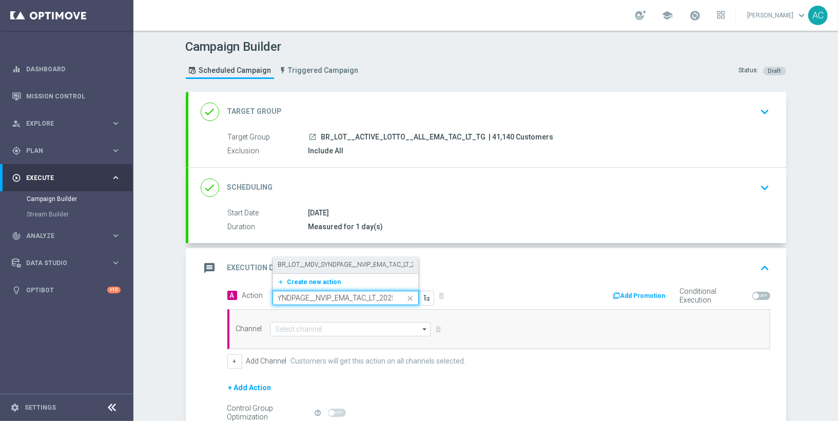
click at [338, 269] on div "BR_LOT__MDV_SYNDPAGE__NVIP_EMA_TAC_LT_2025 edit" at bounding box center [345, 265] width 135 height 17
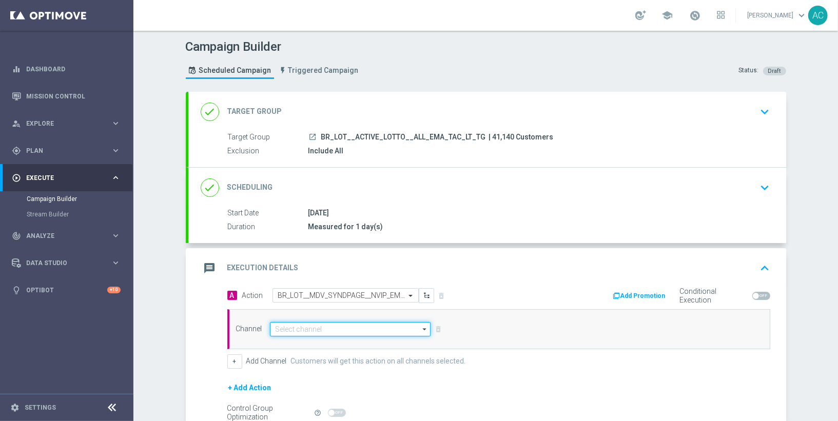
click at [315, 329] on input at bounding box center [350, 329] width 161 height 14
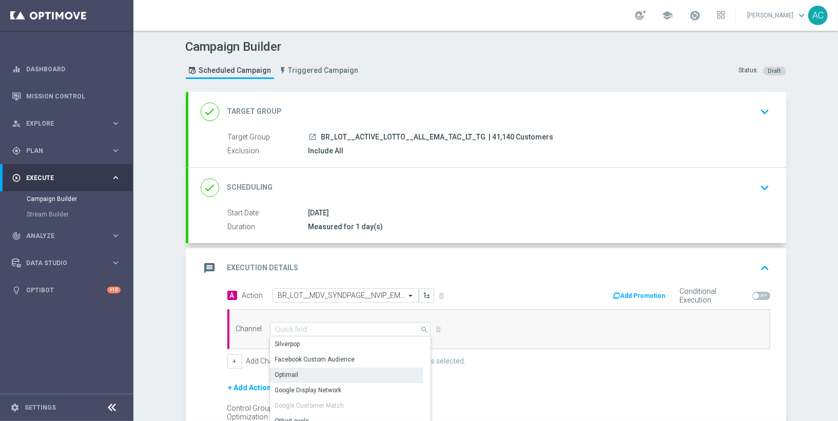
click at [326, 377] on div "Optimail" at bounding box center [346, 375] width 153 height 14
type input "Optimail"
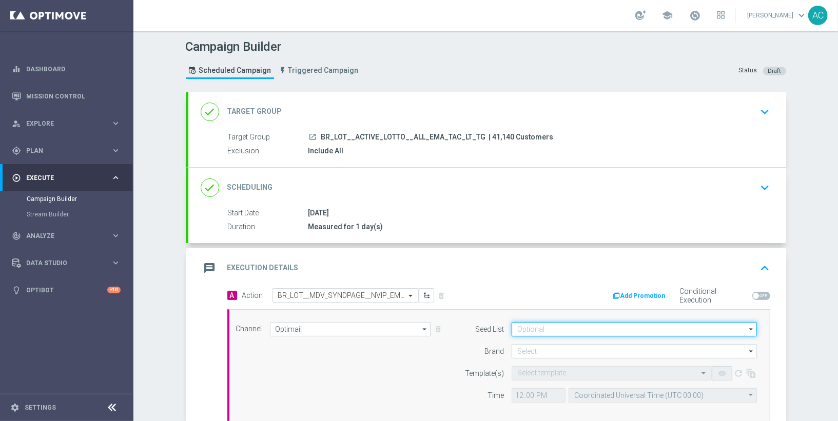
click at [544, 331] on input at bounding box center [633, 329] width 245 height 14
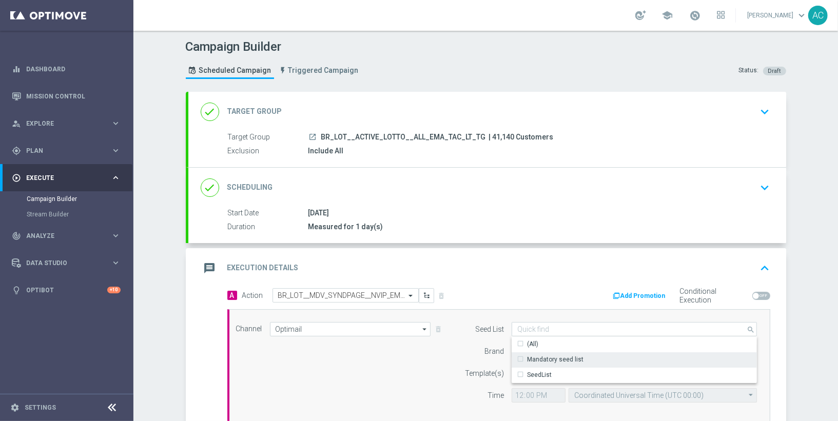
click at [551, 355] on div "Mandatory seed list" at bounding box center [555, 359] width 56 height 9
click at [399, 377] on div "Channel Optimail Optimail arrow_drop_down Show Selected 0 of NaN Silverpop" at bounding box center [496, 366] width 537 height 88
type input "Mandatory seed list"
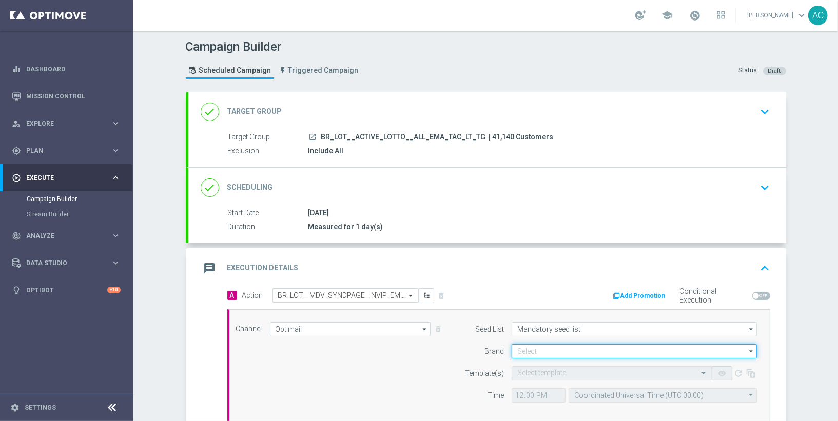
click at [544, 351] on input at bounding box center [633, 351] width 245 height 14
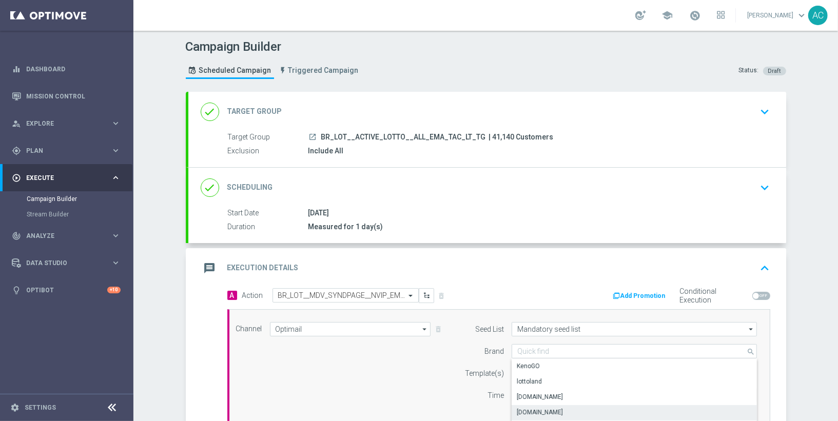
click at [564, 411] on div "[DOMAIN_NAME]" at bounding box center [634, 412] width 246 height 14
type input "[DOMAIN_NAME]"
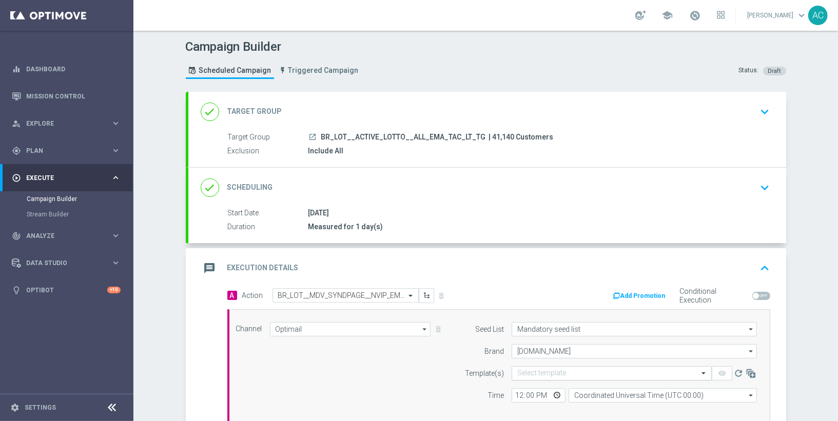
click at [546, 370] on input "text" at bounding box center [601, 373] width 168 height 9
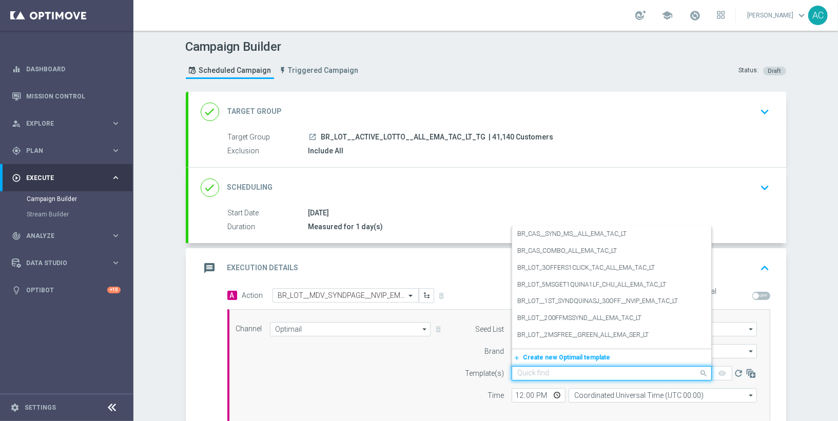
paste input "BR_LOT__MDV_SYNDPAGE__NVIP_EMA_TAC_LT_2025"
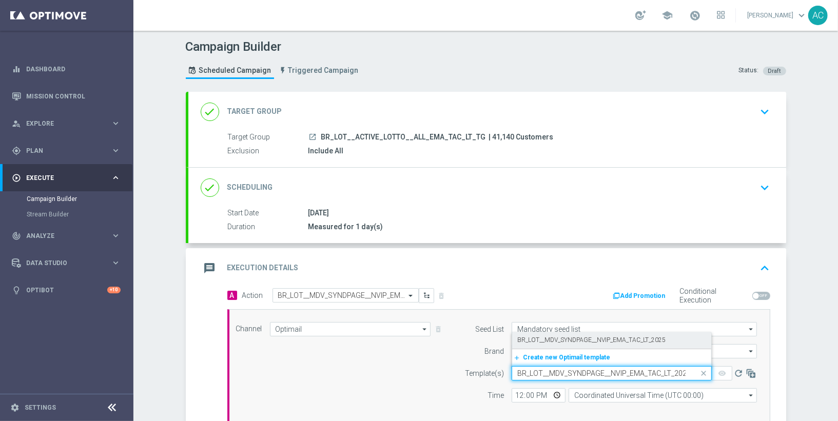
click at [543, 339] on label "BR_LOT__MDV_SYNDPAGE__NVIP_EMA_TAC_LT_2025" at bounding box center [591, 340] width 148 height 9
type input "BR_LOT__MDV_SYNDPAGE__NVIP_EMA_TAC_LT_2025"
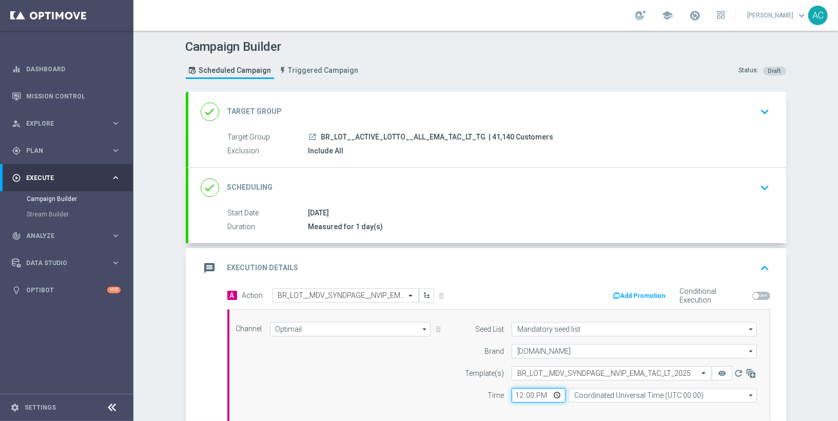
click at [512, 391] on input "12:00" at bounding box center [538, 395] width 54 height 14
type input "18:00"
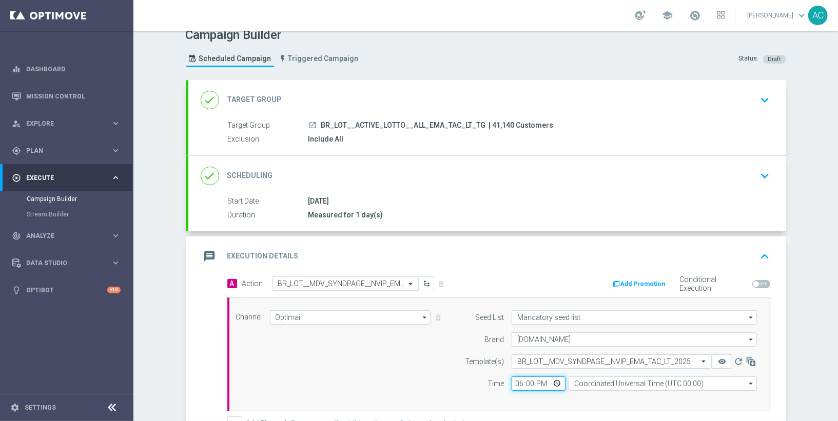
scroll to position [180, 0]
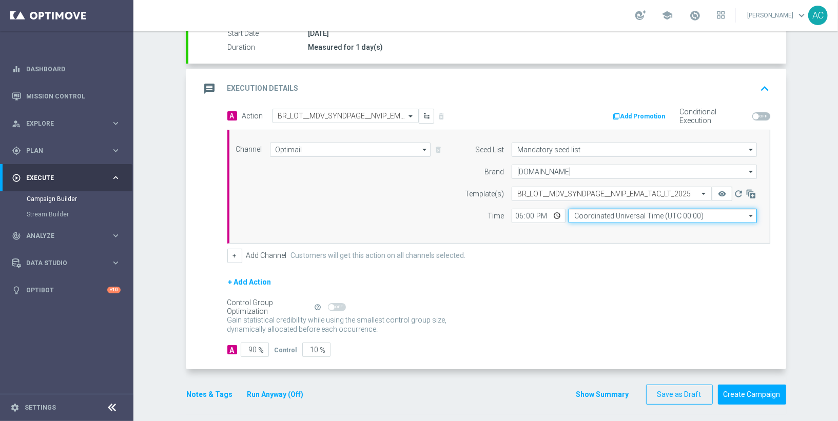
click at [658, 214] on input "Coordinated Universal Time (UTC 00:00)" at bounding box center [662, 216] width 188 height 14
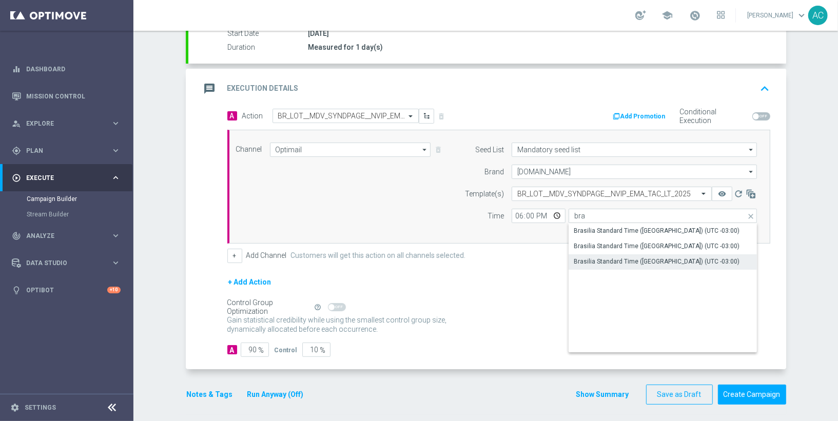
click at [651, 260] on div "Brasilia Standard Time (Sao Paulo) (UTC -03:00)" at bounding box center [657, 261] width 166 height 9
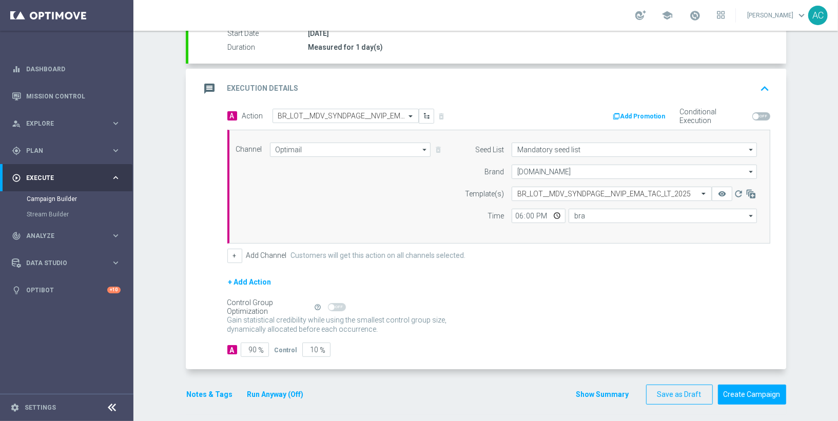
type input "Brasilia Standard Time (Sao Paulo) (UTC -03:00)"
click at [740, 392] on button "Create Campaign" at bounding box center [752, 395] width 68 height 20
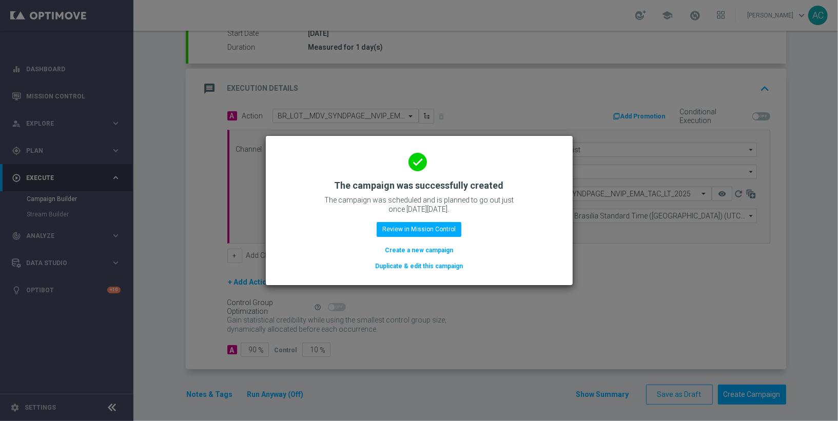
click at [418, 249] on button "Create a new campaign" at bounding box center [419, 250] width 70 height 11
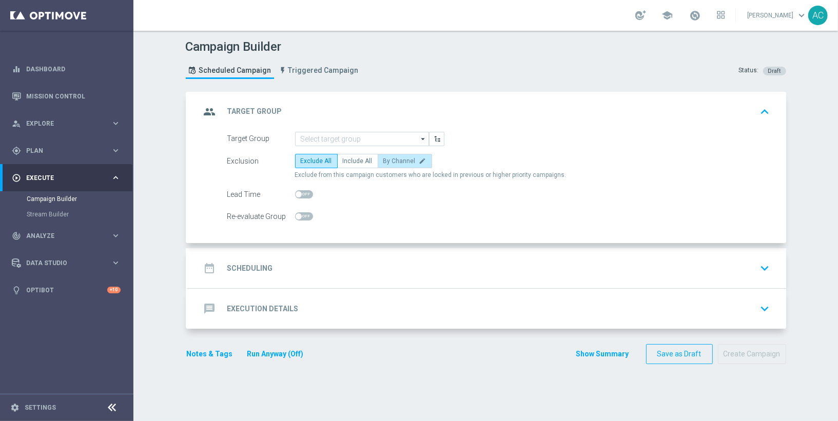
scroll to position [0, 0]
click at [321, 136] on input at bounding box center [362, 139] width 134 height 14
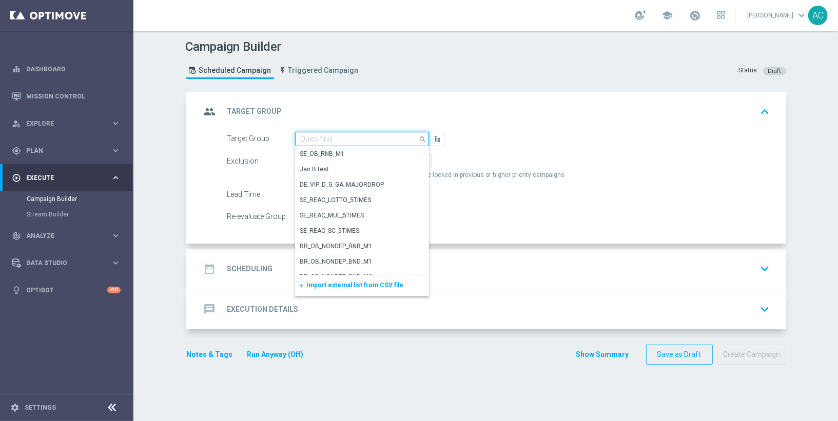
paste input "BR_LOT__ACTIVE_LOTTO__ALL_EMA_TAC_LT_TG"
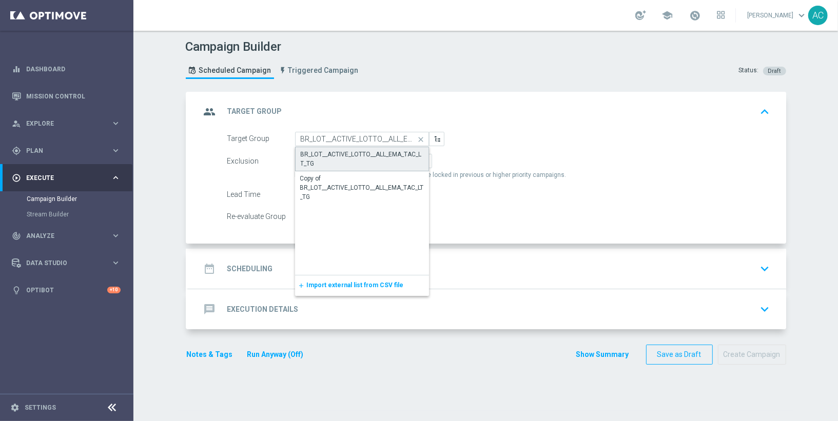
click at [348, 154] on div "BR_LOT__ACTIVE_LOTTO__ALL_EMA_TAC_LT_TG" at bounding box center [362, 159] width 123 height 18
type input "BR_LOT__ACTIVE_LOTTO__ALL_EMA_TAC_LT_TG"
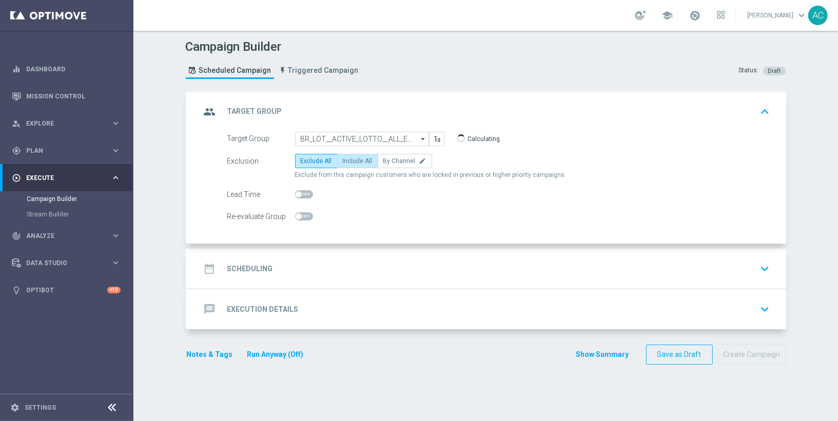
click at [346, 154] on label "Include All" at bounding box center [357, 161] width 41 height 14
click at [346, 160] on input "Include All" at bounding box center [346, 163] width 7 height 7
radio input "true"
click at [269, 274] on div "date_range Scheduling keyboard_arrow_down" at bounding box center [487, 268] width 573 height 19
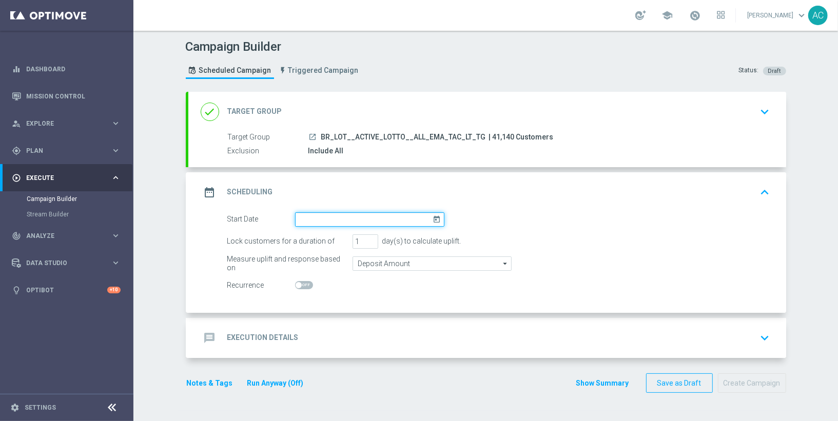
click at [347, 212] on input at bounding box center [369, 219] width 149 height 14
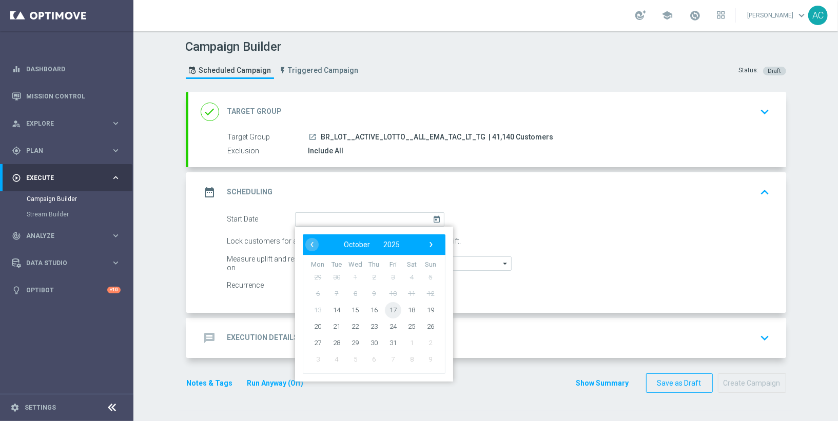
click at [390, 306] on span "17" at bounding box center [392, 310] width 16 height 16
type input "17 Oct 2025"
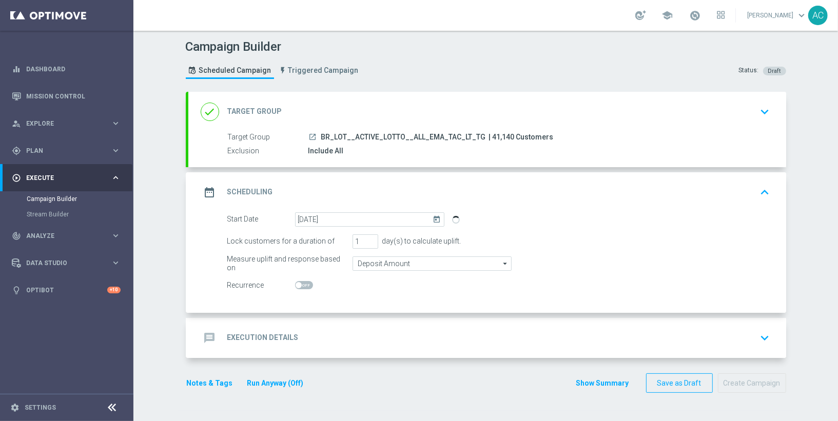
click at [262, 338] on h2 "Execution Details" at bounding box center [262, 338] width 71 height 10
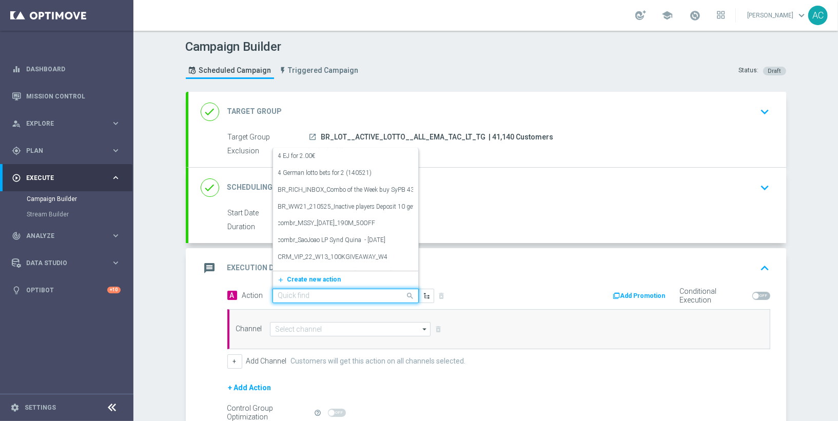
click at [323, 296] on input "text" at bounding box center [335, 296] width 114 height 9
paste input "BR_LOT__LF1__ALL_EMA_TAC_LT"
type input "BR_LOT__LF1__ALL_EMA_TAC_LT"
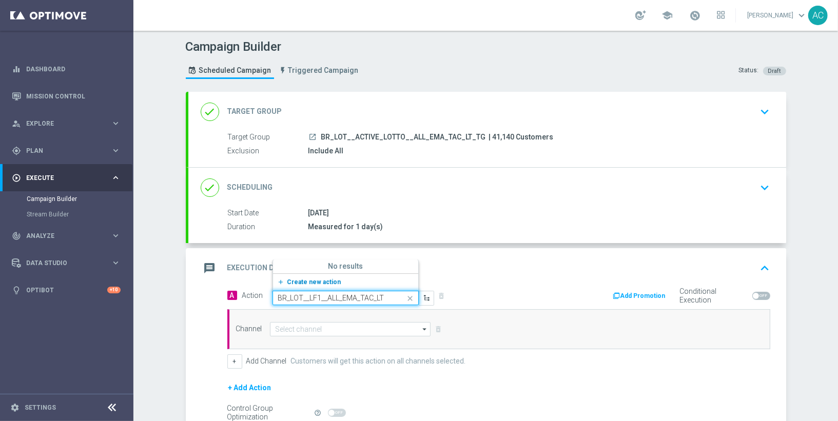
click at [306, 284] on span "Create new action" at bounding box center [314, 282] width 54 height 7
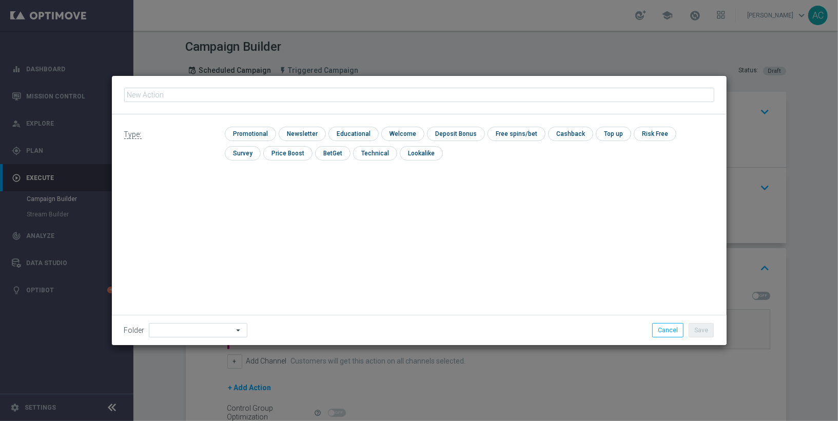
type input "BR_LOT__LF1__ALL_EMA_TAC_LT"
click at [243, 132] on input "checkbox" at bounding box center [249, 134] width 49 height 14
checkbox input "true"
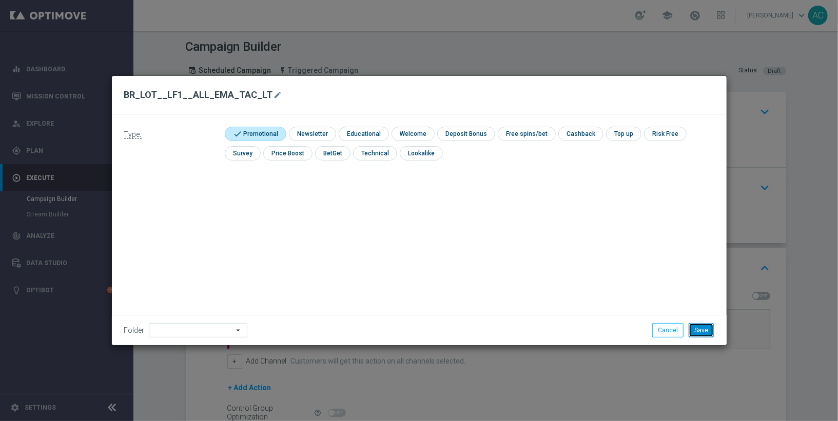
click at [702, 332] on button "Save" at bounding box center [700, 330] width 25 height 14
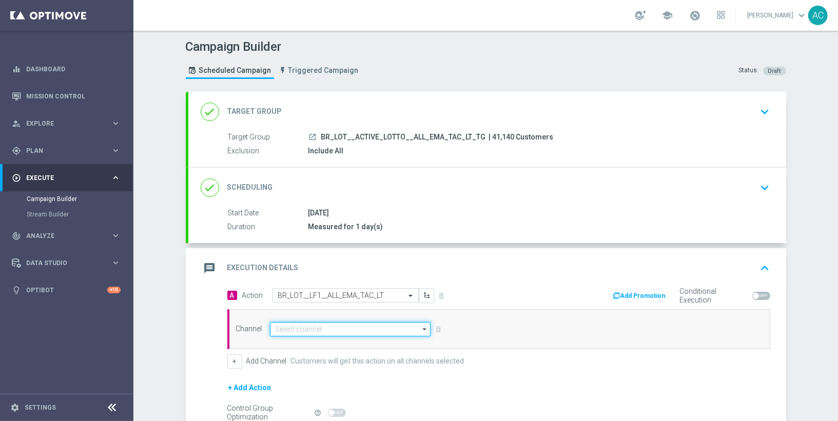
click at [327, 329] on input at bounding box center [350, 329] width 161 height 14
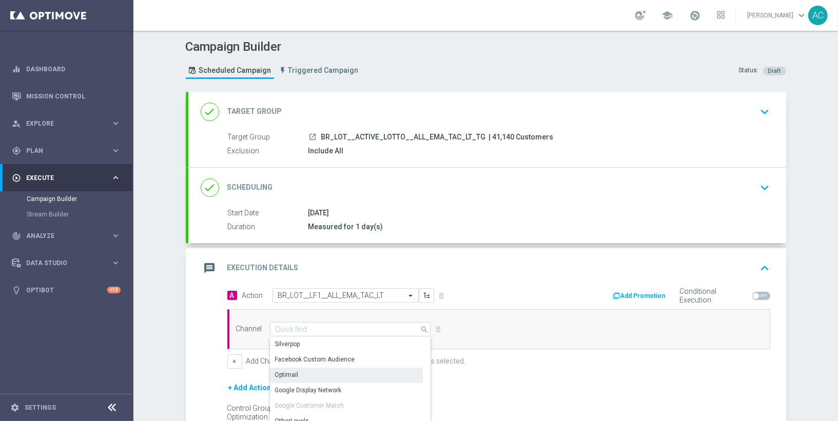
click at [322, 372] on div "Optimail" at bounding box center [346, 375] width 153 height 14
type input "Optimail"
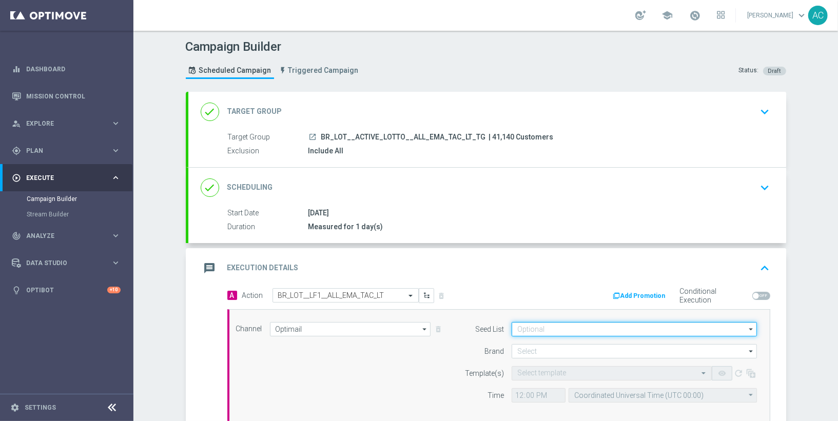
click at [535, 323] on input at bounding box center [633, 329] width 245 height 14
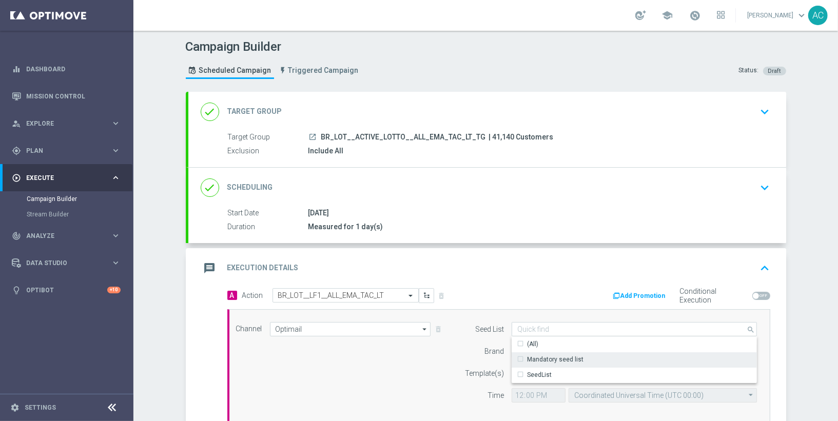
click at [558, 359] on div "Mandatory seed list" at bounding box center [555, 359] width 56 height 9
drag, startPoint x: 428, startPoint y: 381, endPoint x: 446, endPoint y: 374, distance: 18.5
click at [430, 380] on div "Channel Optimail Optimail arrow_drop_down Show Selected 0 of NaN Silverpop" at bounding box center [496, 366] width 537 height 88
type input "Mandatory seed list"
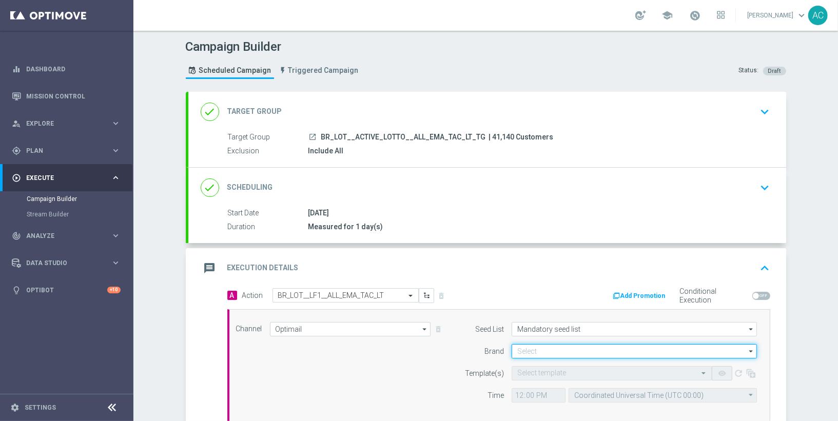
click at [545, 344] on input at bounding box center [633, 351] width 245 height 14
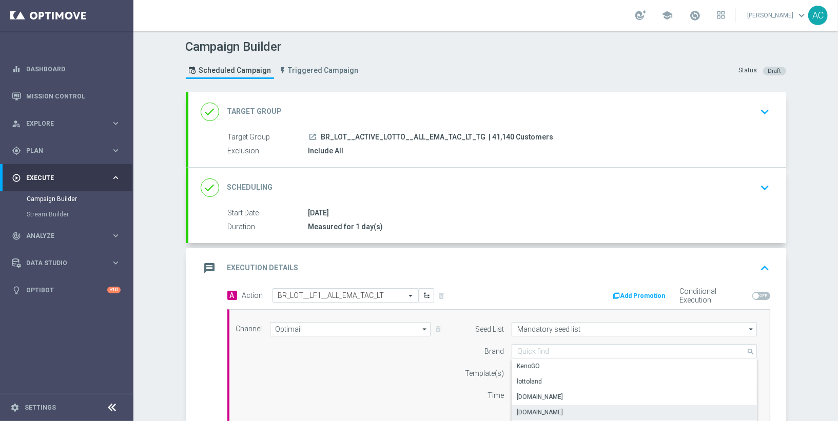
drag, startPoint x: 559, startPoint y: 408, endPoint x: 542, endPoint y: 400, distance: 18.8
click at [559, 408] on div "[DOMAIN_NAME]" at bounding box center [634, 412] width 246 height 14
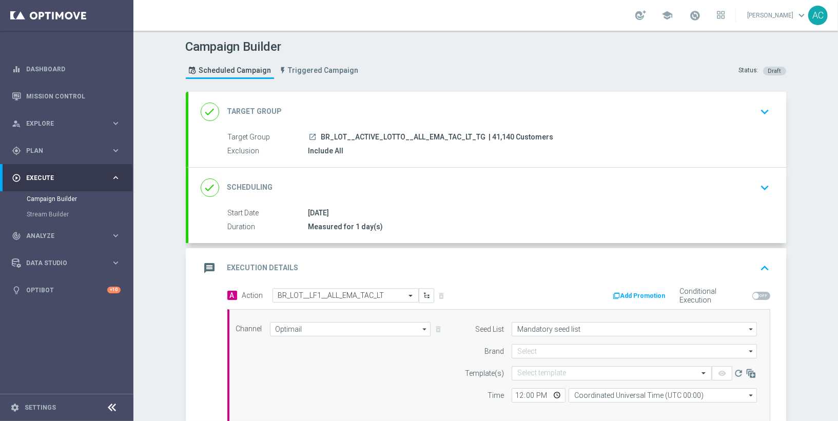
type input "[DOMAIN_NAME]"
drag, startPoint x: 430, startPoint y: 390, endPoint x: 474, endPoint y: 340, distance: 66.9
click at [429, 389] on div "Channel Optimail Optimail arrow_drop_down Show Selected 1 of 26 Silverpop" at bounding box center [496, 366] width 537 height 88
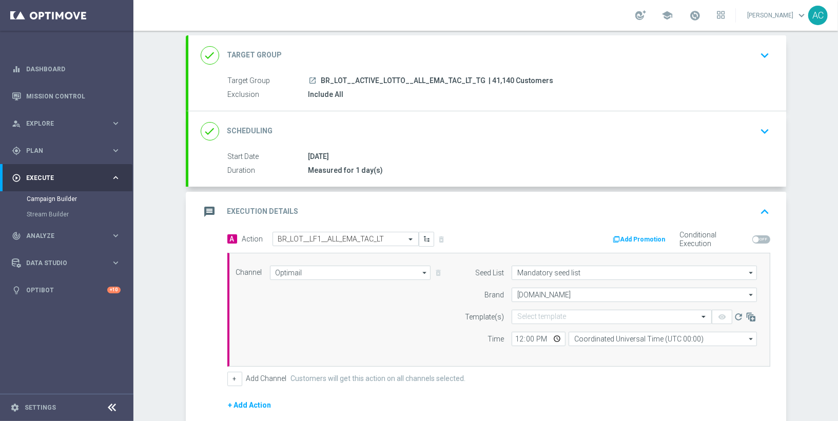
scroll to position [180, 0]
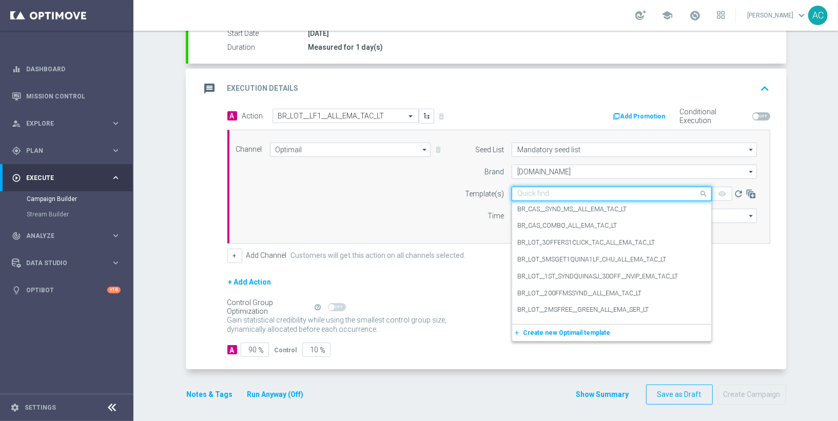
click at [559, 191] on input "text" at bounding box center [601, 194] width 168 height 9
paste input "BR_LOT__LF1__ALL_EMA_TAC_LT"
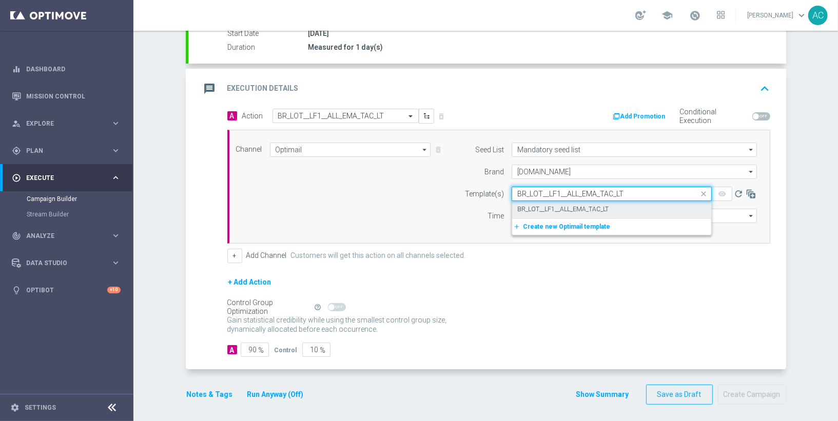
click at [564, 201] on div "BR_LOT__LF1__ALL_EMA_TAC_LT" at bounding box center [611, 209] width 189 height 17
type input "BR_LOT__LF1__ALL_EMA_TAC_LT"
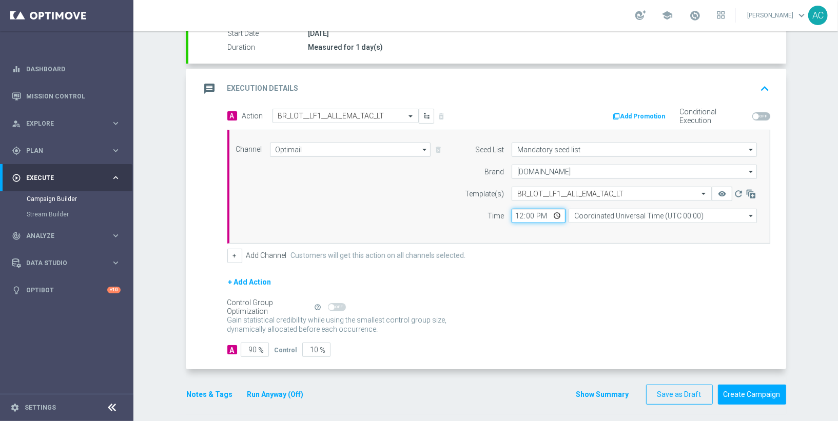
click at [515, 210] on input "12:00" at bounding box center [538, 216] width 54 height 14
type input "15:00"
click at [612, 210] on input "Coordinated Universal Time (UTC 00:00)" at bounding box center [662, 216] width 188 height 14
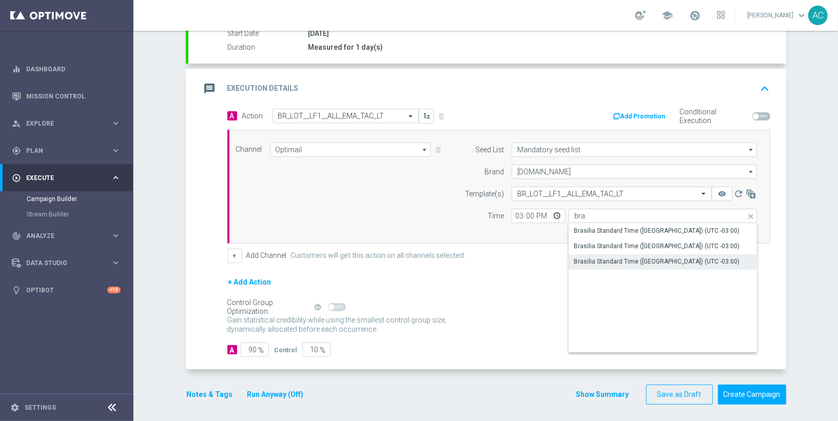
click at [659, 254] on div "Brasilia Standard Time (Sao Paulo) (UTC -03:00)" at bounding box center [662, 261] width 189 height 14
type input "Brasilia Standard Time (Sao Paulo) (UTC -03:00)"
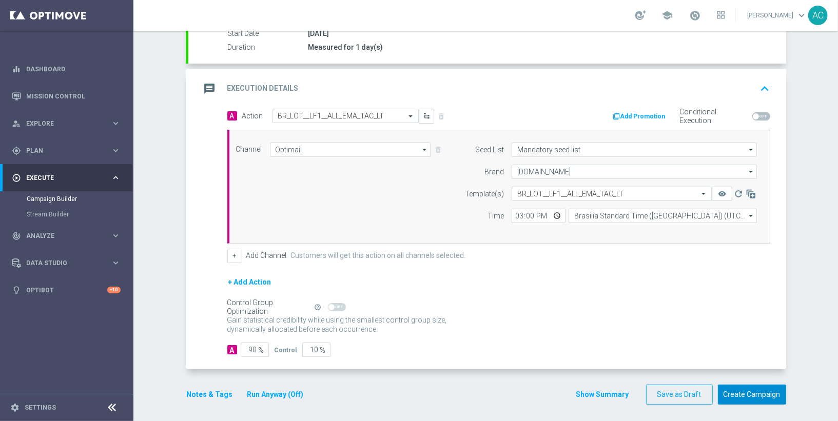
click at [741, 388] on button "Create Campaign" at bounding box center [752, 395] width 68 height 20
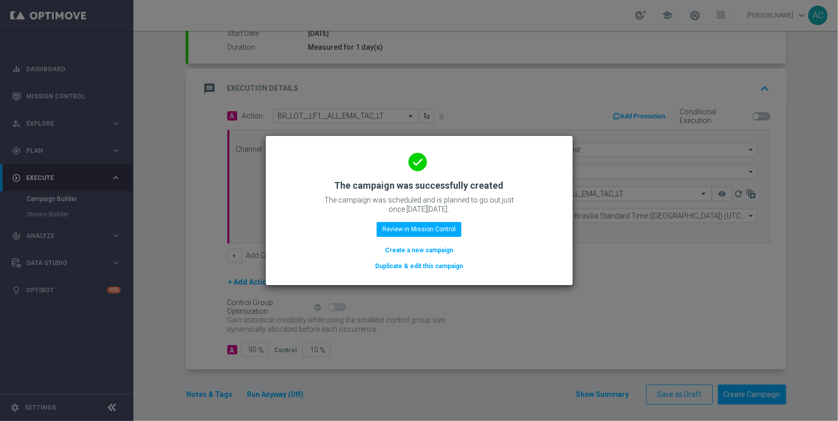
click at [421, 252] on button "Create a new campaign" at bounding box center [419, 250] width 70 height 11
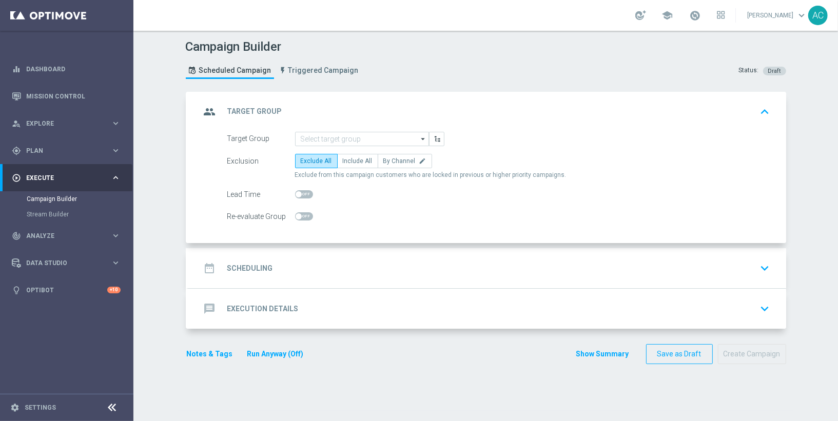
scroll to position [0, 0]
